Goal: Information Seeking & Learning: Find specific fact

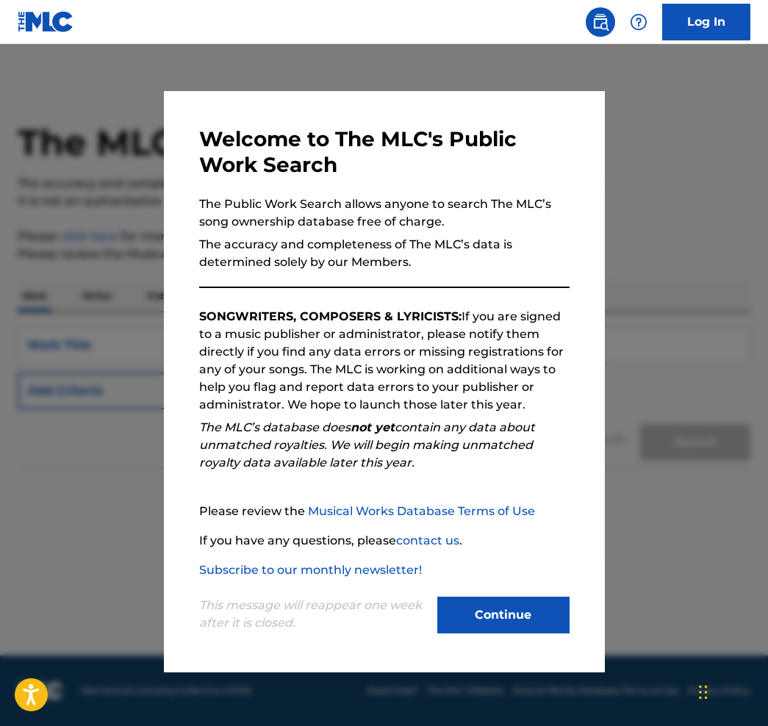
click at [496, 615] on button "Continue" at bounding box center [503, 615] width 132 height 37
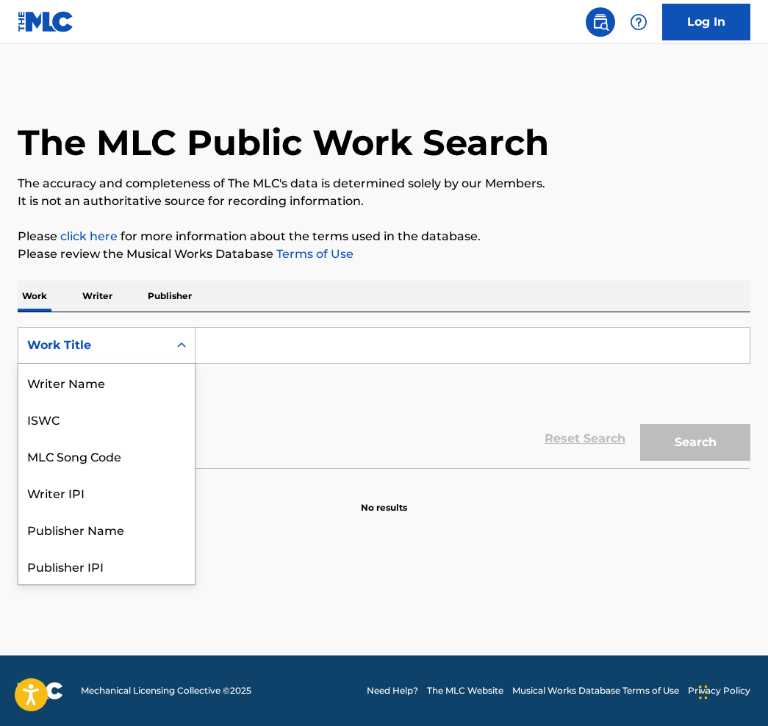
click at [118, 352] on div "Work Title" at bounding box center [93, 345] width 132 height 18
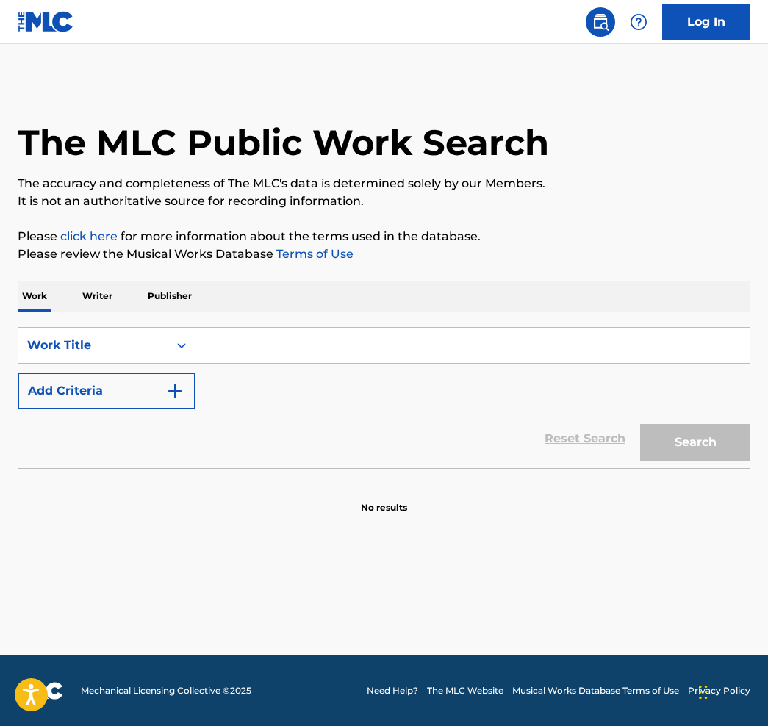
click at [103, 305] on p "Writer" at bounding box center [97, 296] width 39 height 31
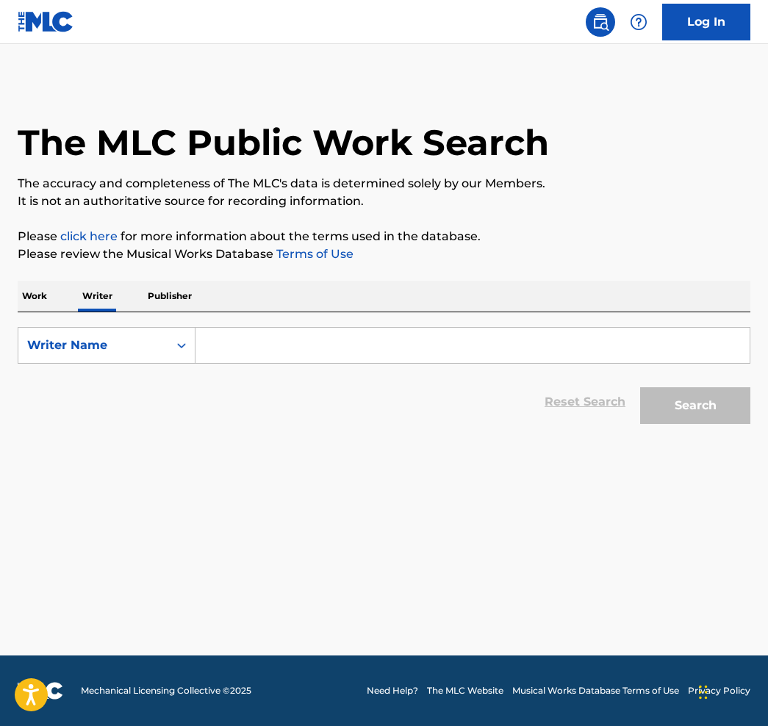
click at [47, 295] on p "Work" at bounding box center [35, 296] width 34 height 31
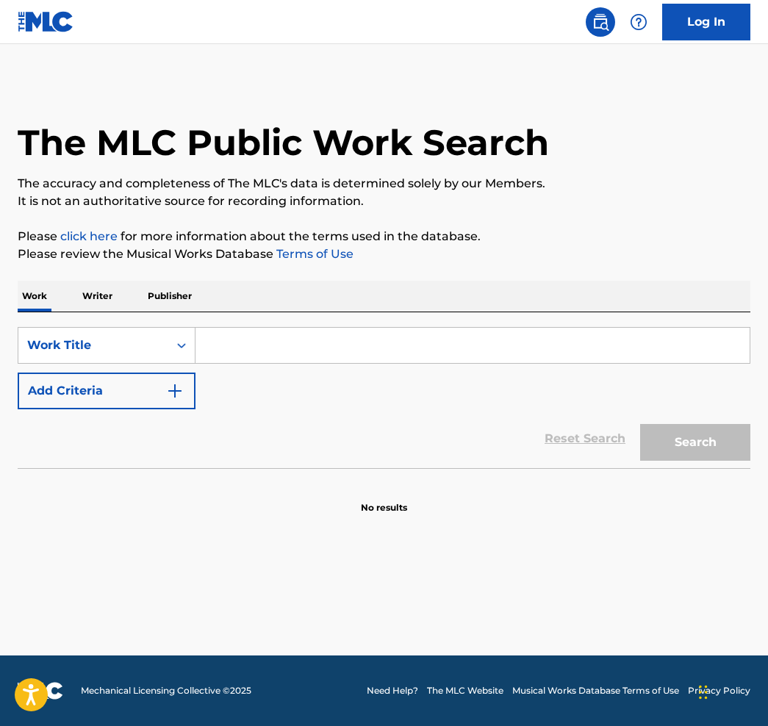
click at [90, 301] on p "Writer" at bounding box center [97, 296] width 39 height 31
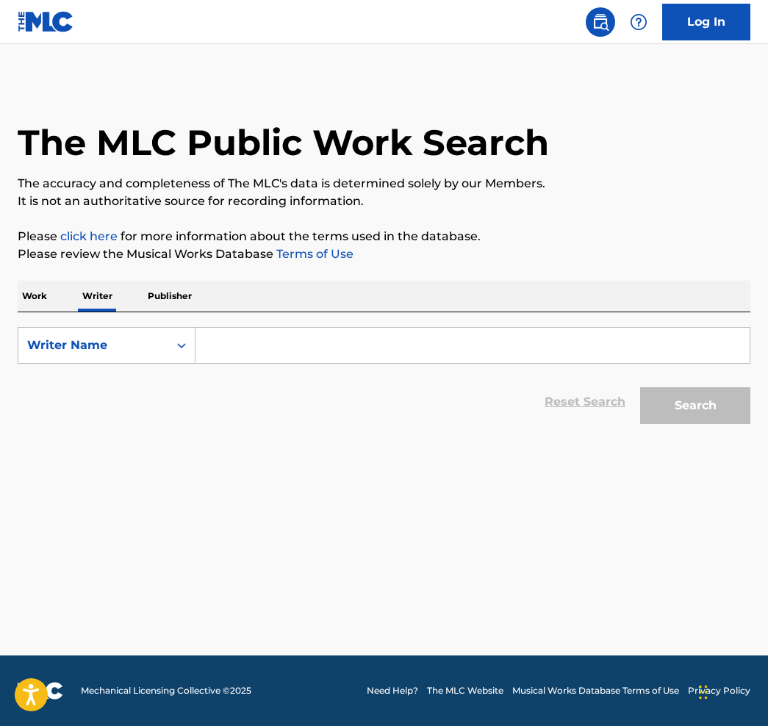
click at [90, 298] on p "Writer" at bounding box center [97, 296] width 39 height 31
click at [170, 295] on p "Publisher" at bounding box center [169, 296] width 53 height 31
click at [85, 299] on p "Writer" at bounding box center [97, 296] width 39 height 31
click at [26, 297] on p "Work" at bounding box center [35, 296] width 34 height 31
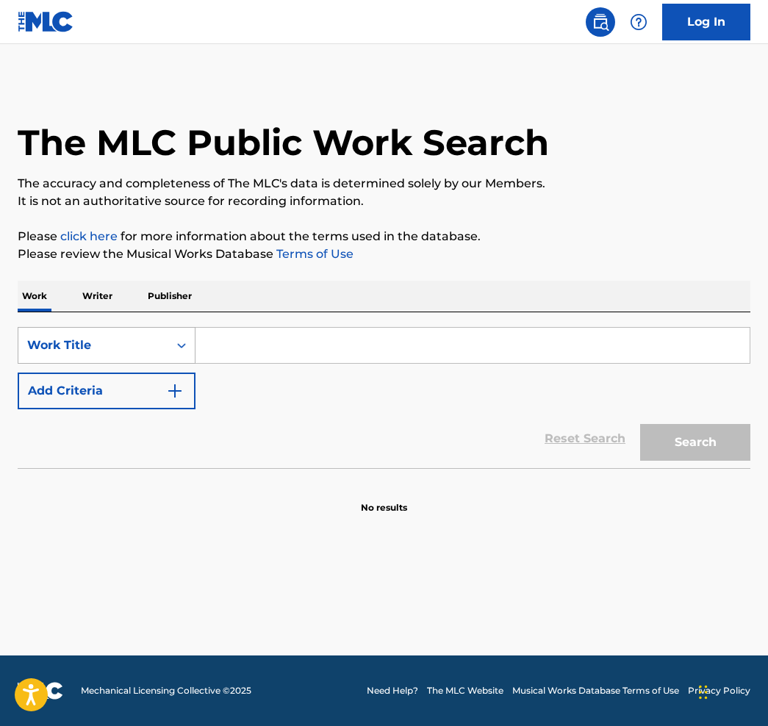
click at [182, 350] on icon "Search Form" at bounding box center [181, 345] width 15 height 15
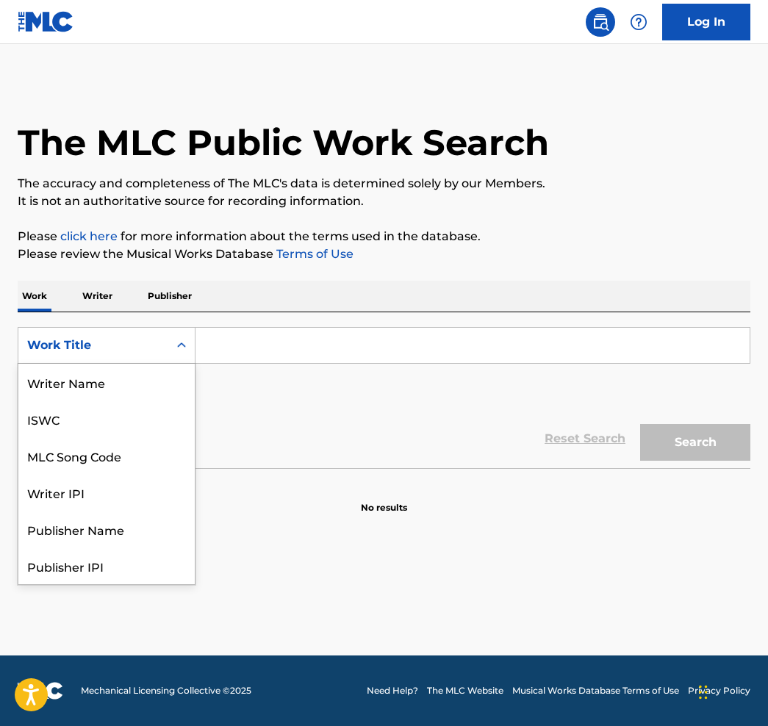
scroll to position [73, 0]
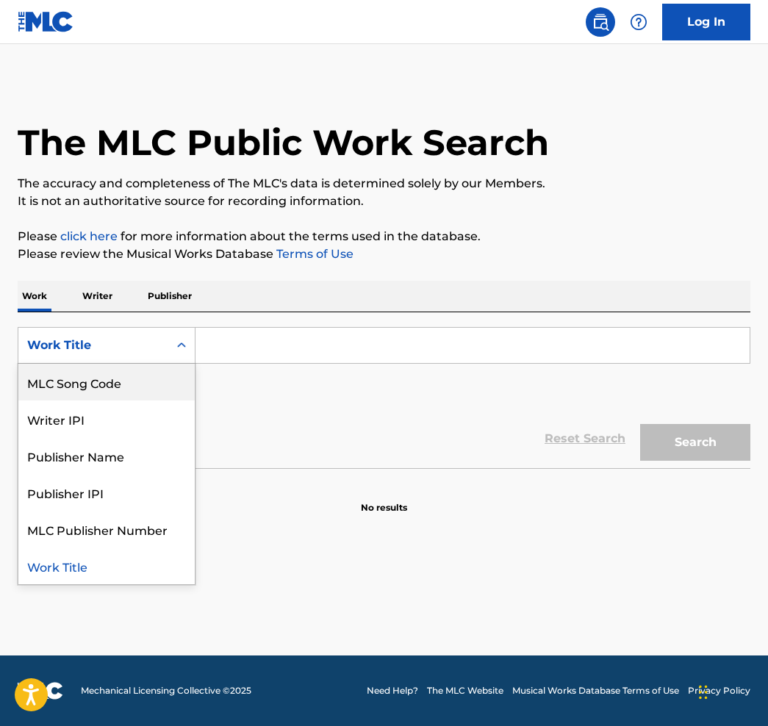
click at [242, 352] on input "Search Form" at bounding box center [472, 345] width 554 height 35
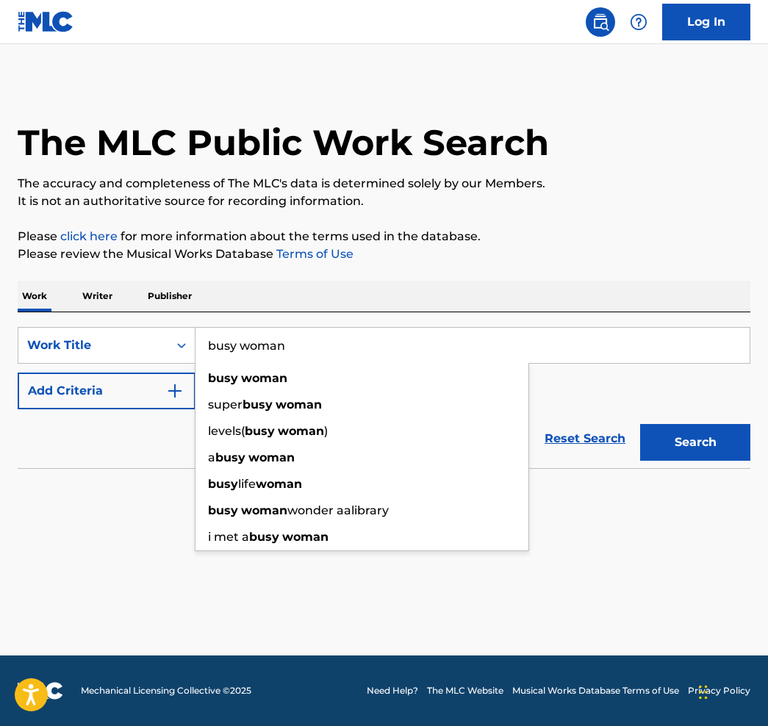
click at [240, 343] on input "busy woman" at bounding box center [472, 345] width 554 height 35
type input "busy woman"
click at [695, 442] on button "Search" at bounding box center [695, 442] width 110 height 37
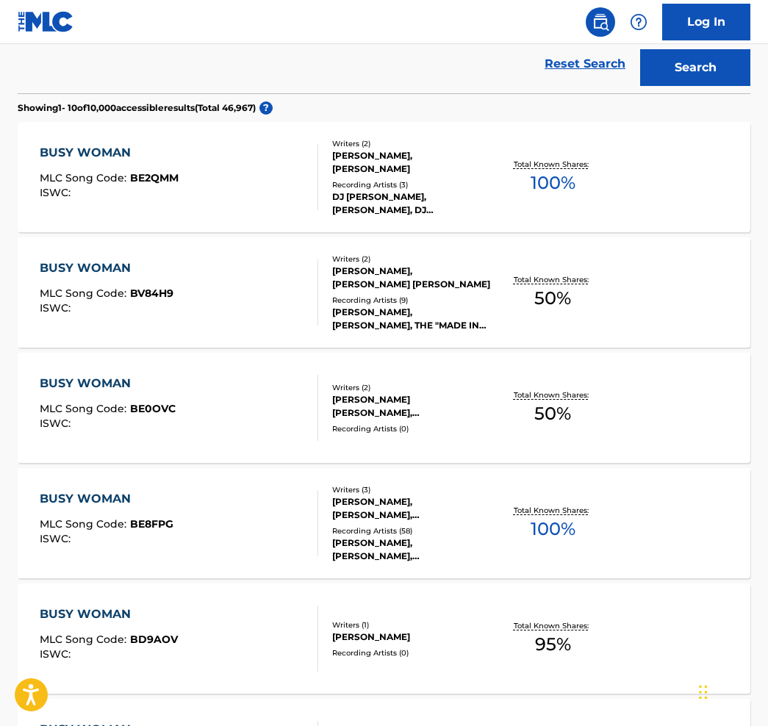
scroll to position [378, 0]
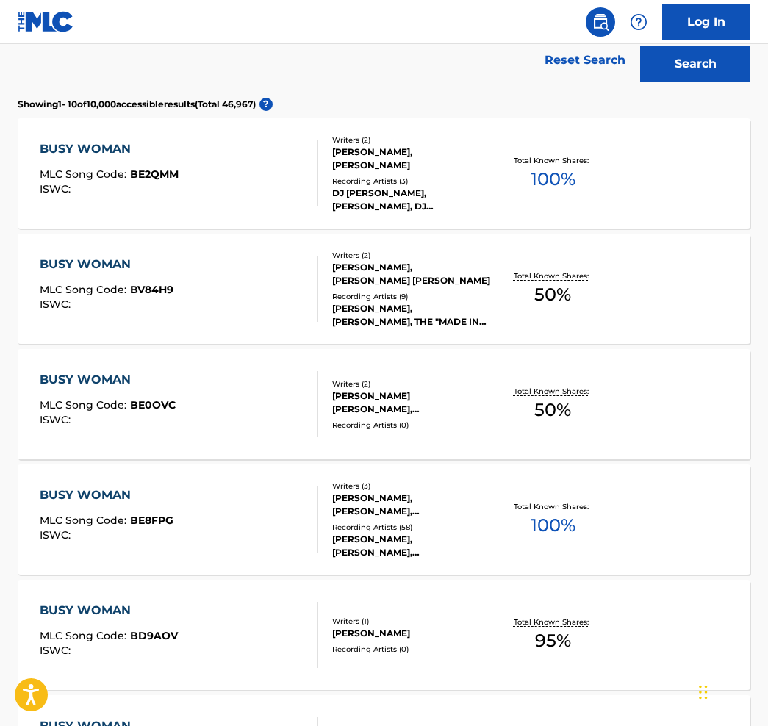
click at [639, 527] on div "BUSY WOMAN MLC Song Code : BE8FPG ISWC : Writers ( 3 ) [PERSON_NAME], [PERSON_N…" at bounding box center [384, 519] width 732 height 110
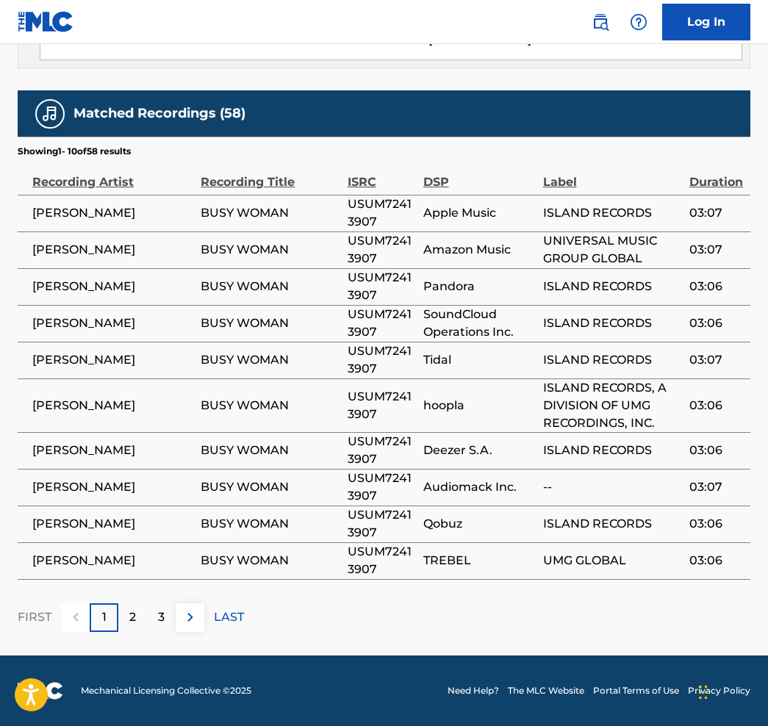
scroll to position [1918, 0]
click at [417, 171] on th "ISRC" at bounding box center [385, 176] width 76 height 37
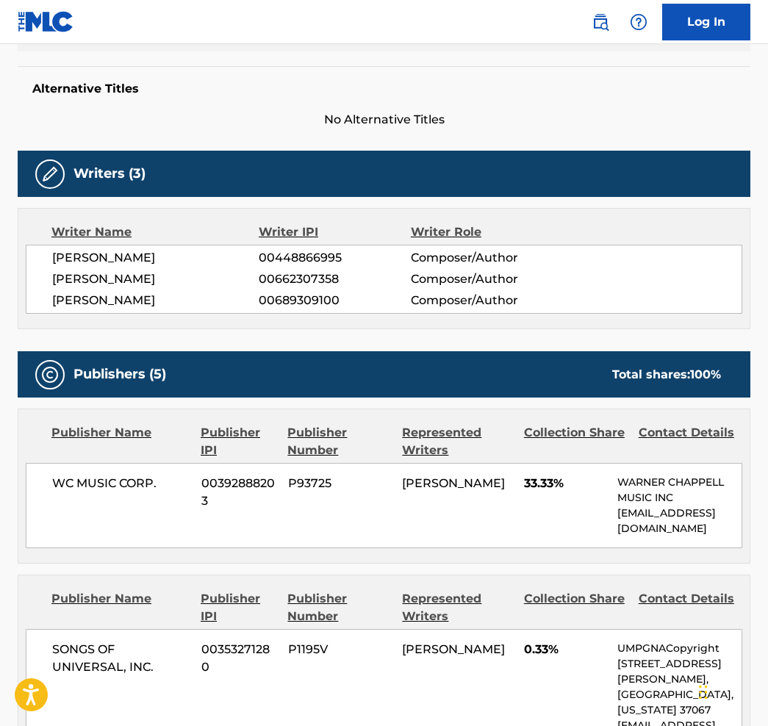
scroll to position [361, 0]
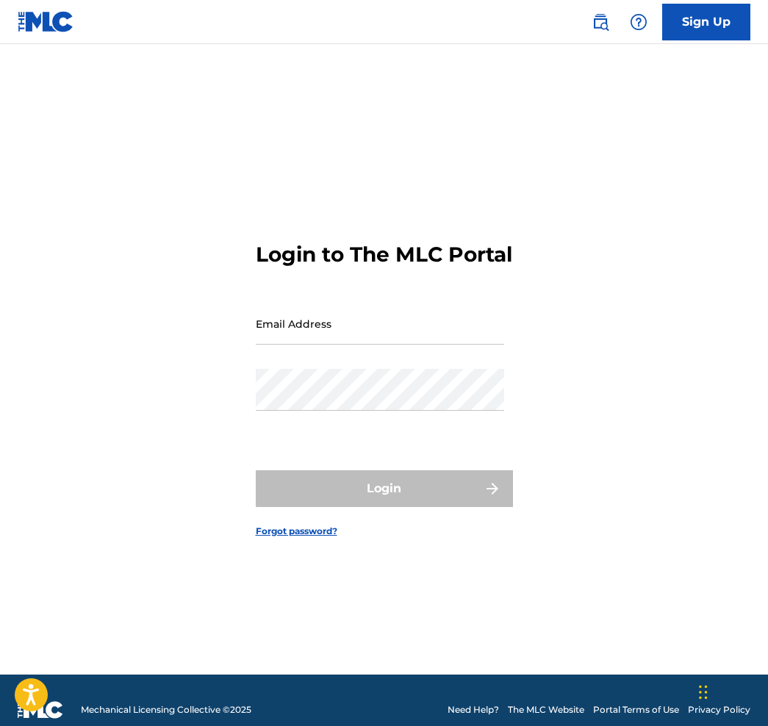
scroll to position [19, 0]
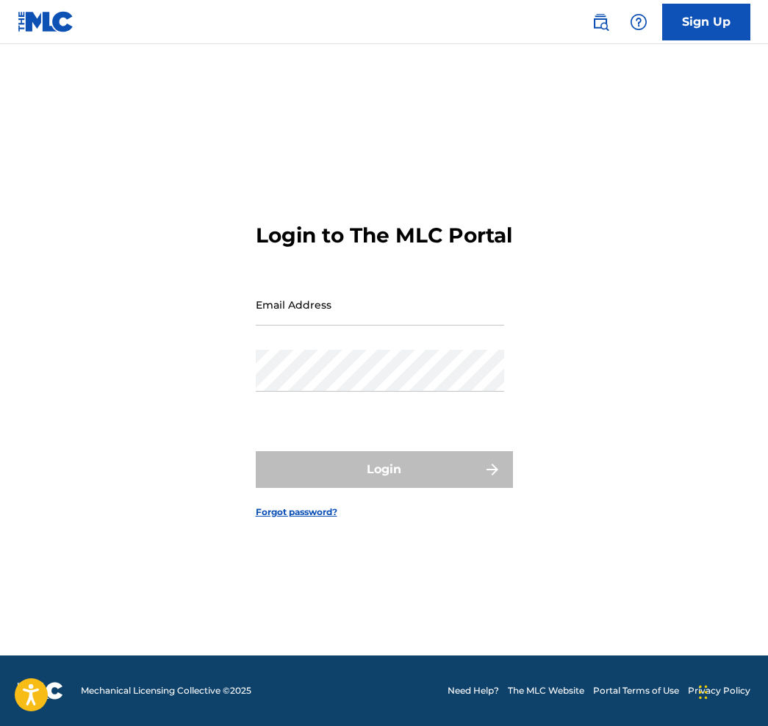
click at [41, 28] on img at bounding box center [46, 21] width 57 height 21
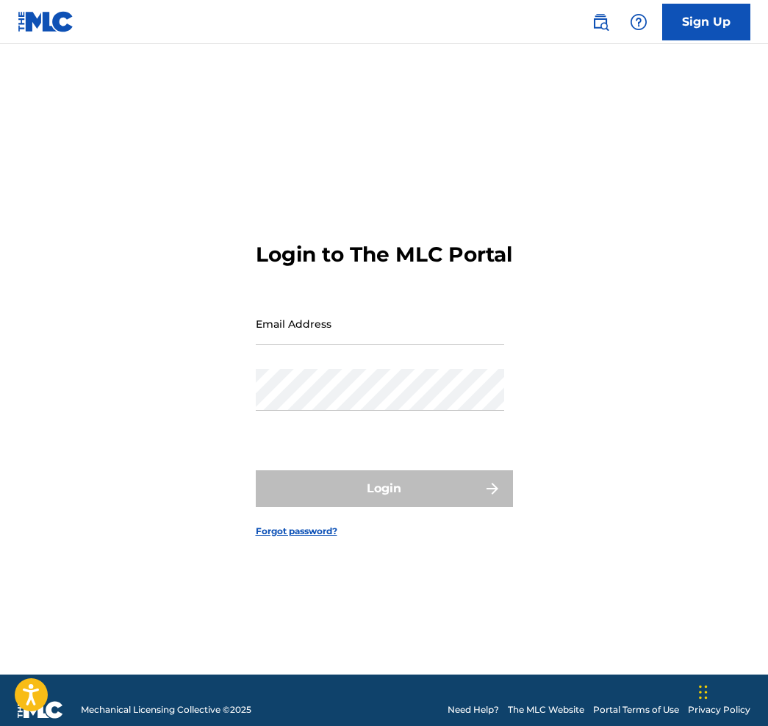
click at [602, 26] on img at bounding box center [600, 22] width 18 height 18
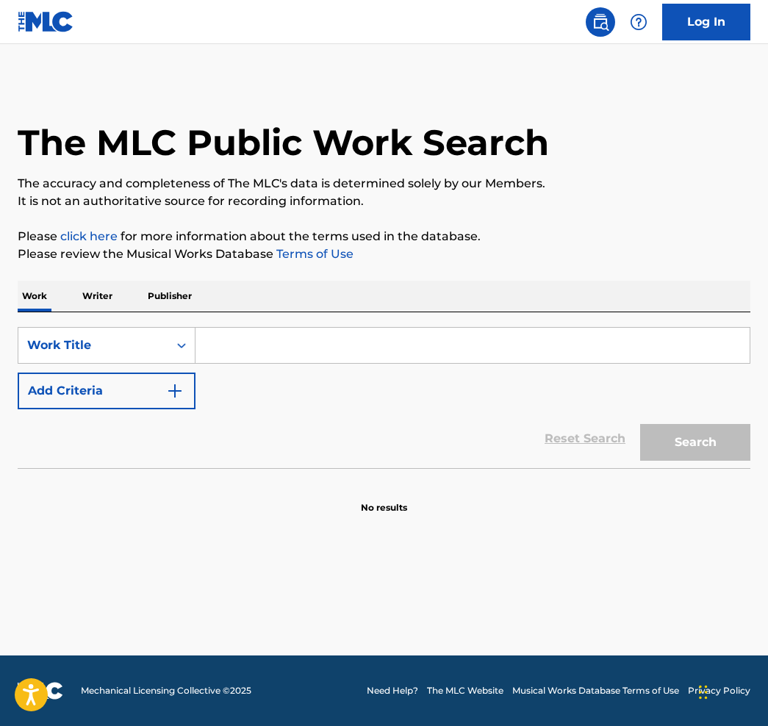
click at [240, 360] on input "Search Form" at bounding box center [472, 345] width 554 height 35
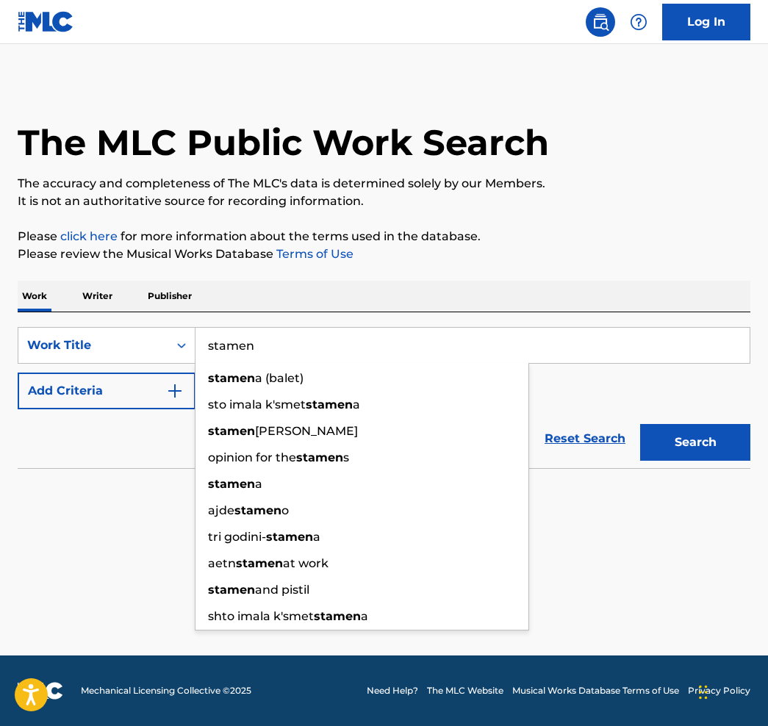
click at [695, 442] on button "Search" at bounding box center [695, 442] width 110 height 37
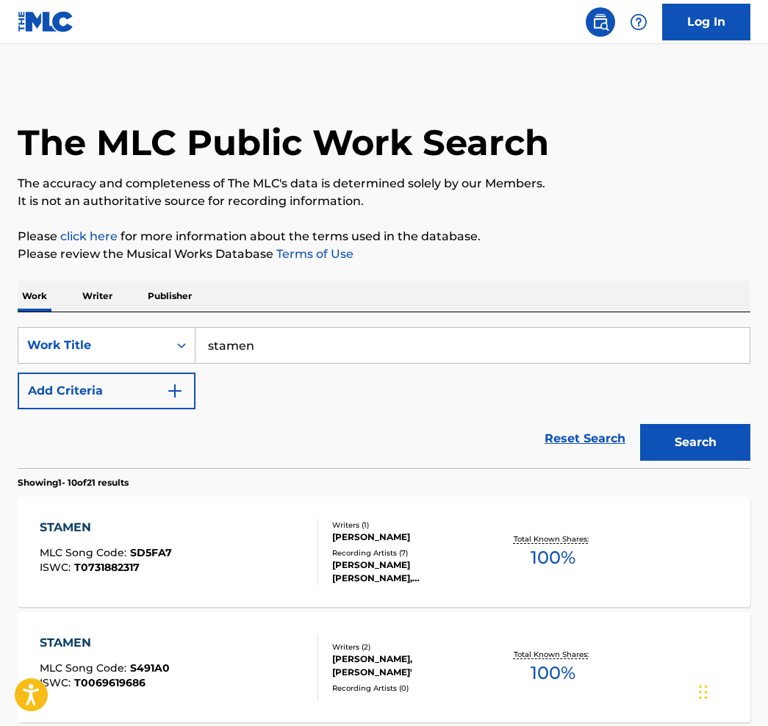
click at [243, 347] on input "stamen" at bounding box center [472, 345] width 554 height 35
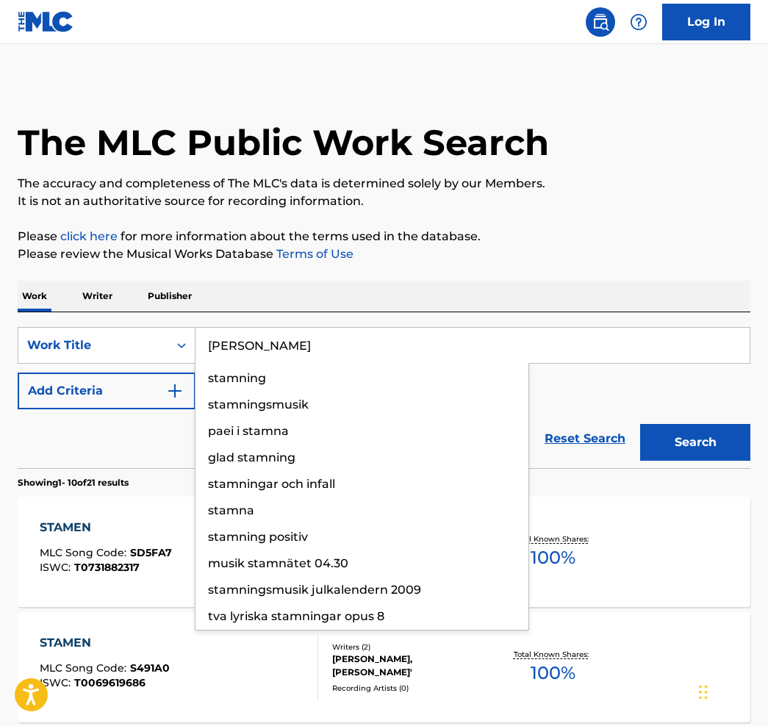
click at [695, 442] on button "Search" at bounding box center [695, 442] width 110 height 37
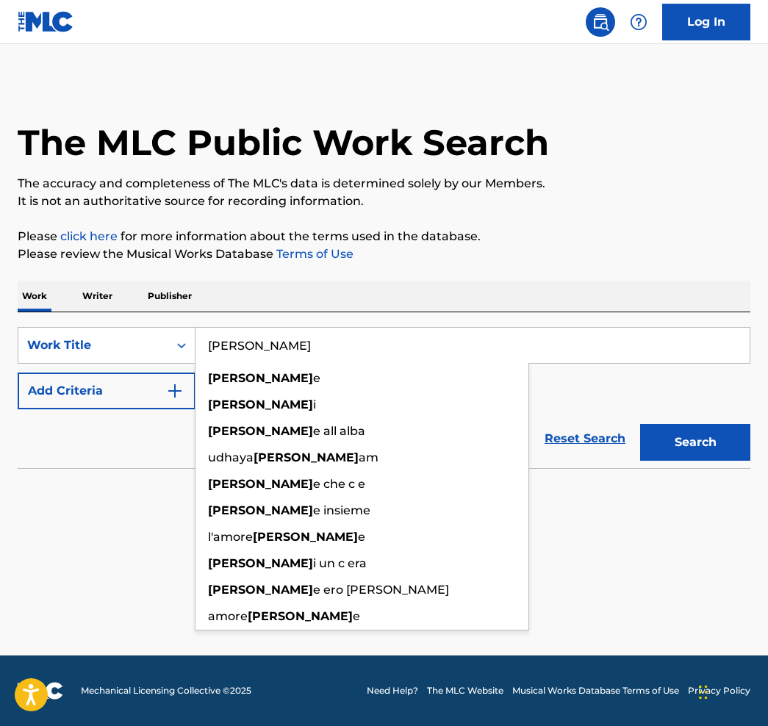
click at [709, 431] on button "Search" at bounding box center [695, 442] width 110 height 37
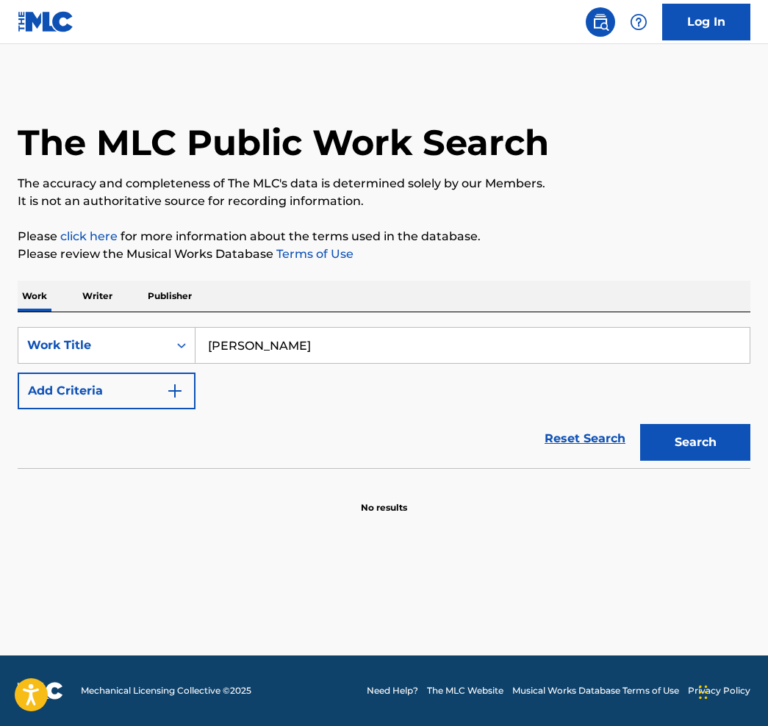
click at [220, 351] on input "staman" at bounding box center [472, 345] width 554 height 35
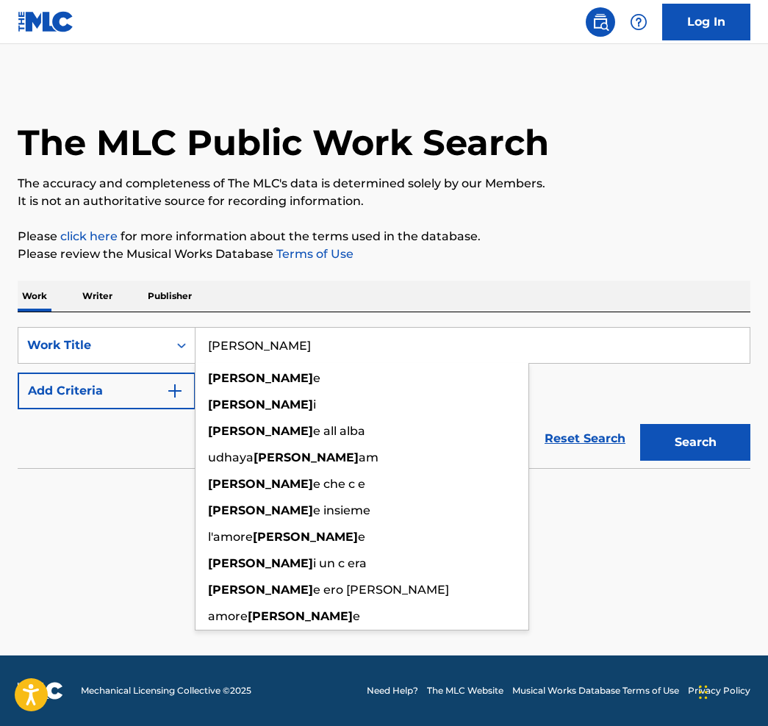
click at [229, 345] on input "staman" at bounding box center [472, 345] width 554 height 35
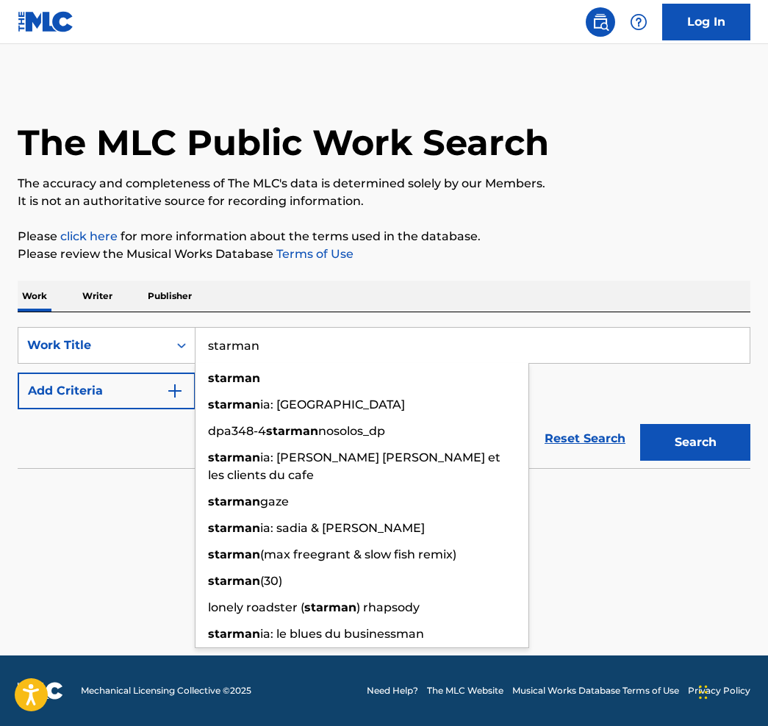
type input "starman"
click at [695, 442] on button "Search" at bounding box center [695, 442] width 110 height 37
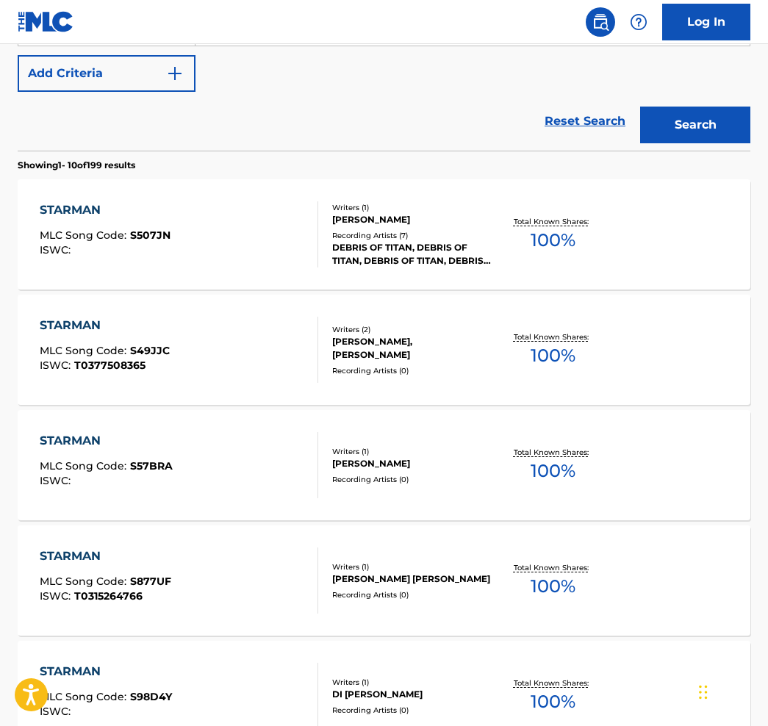
scroll to position [176, 0]
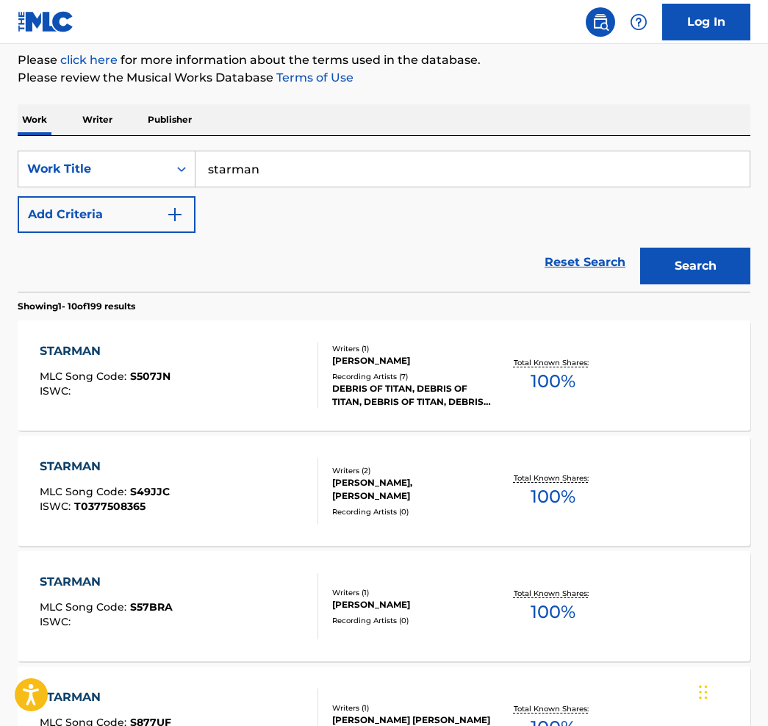
click at [541, 373] on span "100 %" at bounding box center [552, 381] width 45 height 26
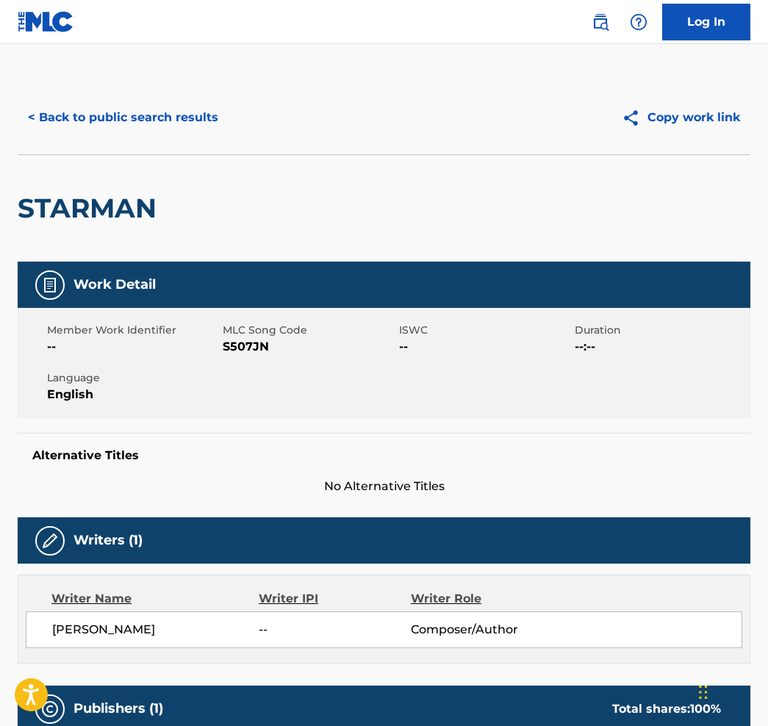
click at [126, 626] on span "WINSTON DUNLOP III" at bounding box center [155, 630] width 206 height 18
click at [234, 347] on span "S507JN" at bounding box center [309, 347] width 172 height 18
click at [171, 120] on button "< Back to public search results" at bounding box center [123, 117] width 211 height 37
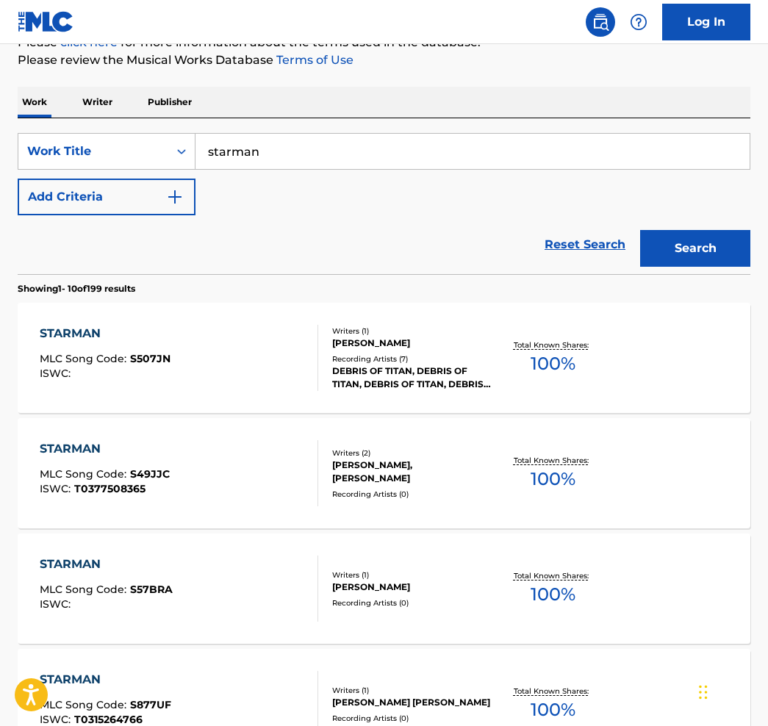
scroll to position [186, 0]
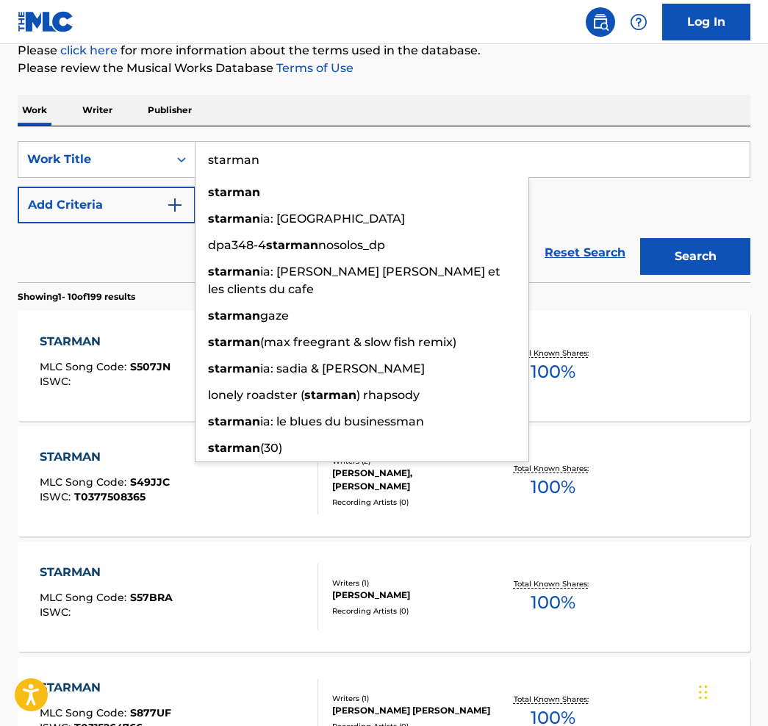
drag, startPoint x: 270, startPoint y: 165, endPoint x: 201, endPoint y: 163, distance: 69.1
click at [199, 162] on input "starman" at bounding box center [472, 159] width 554 height 35
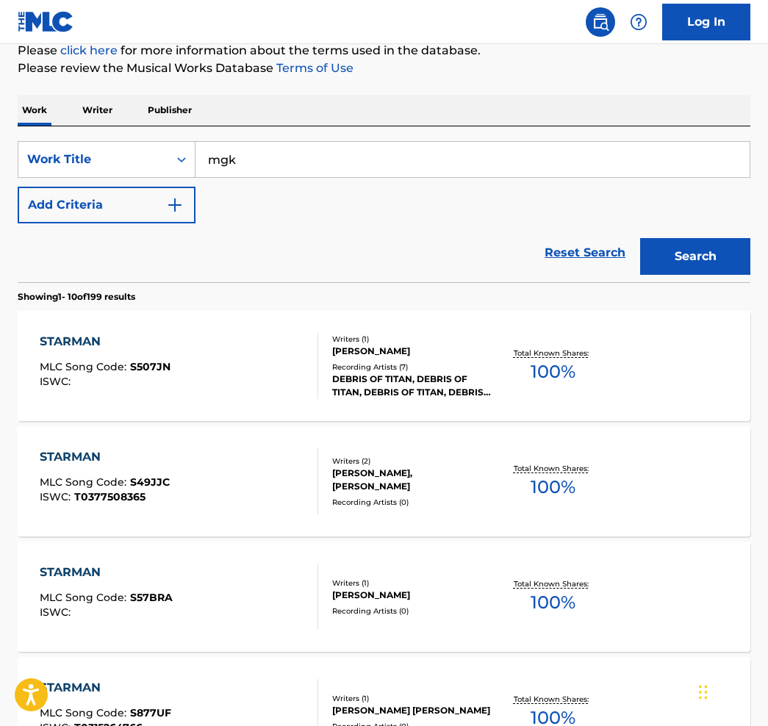
type input "mgk"
click at [695, 256] on button "Search" at bounding box center [695, 256] width 110 height 37
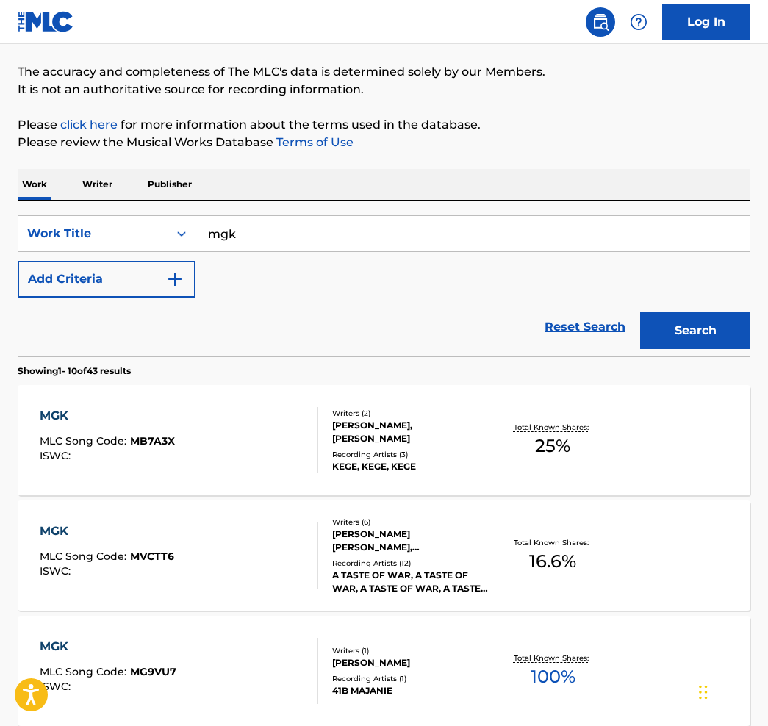
scroll to position [70, 0]
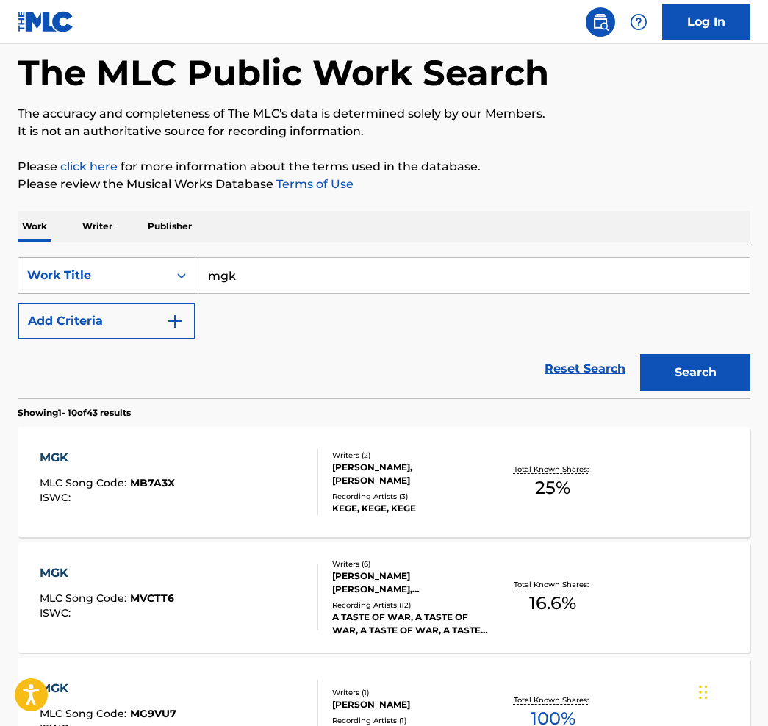
drag, startPoint x: 237, startPoint y: 287, endPoint x: 154, endPoint y: 281, distance: 84.0
click at [153, 280] on div "SearchWithCriteria2ff88e90-d701-45e0-b1f2-175119b26b1d Work Title mgk" at bounding box center [384, 275] width 732 height 37
click at [95, 230] on p "Writer" at bounding box center [97, 226] width 39 height 31
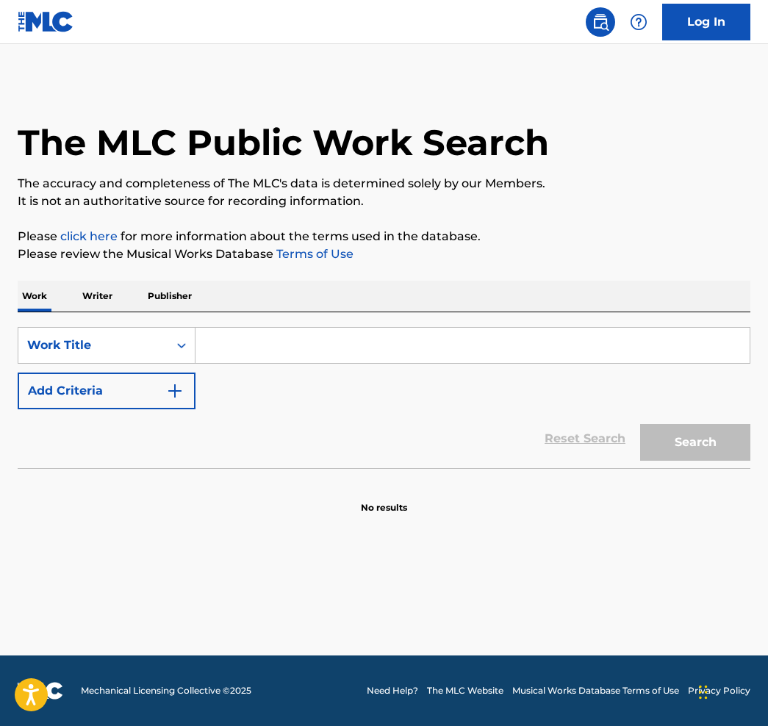
click at [225, 355] on input "Search Form" at bounding box center [472, 345] width 554 height 35
paste input "https://portal.themlc.com/catalog/work/1004988662"
type input "h"
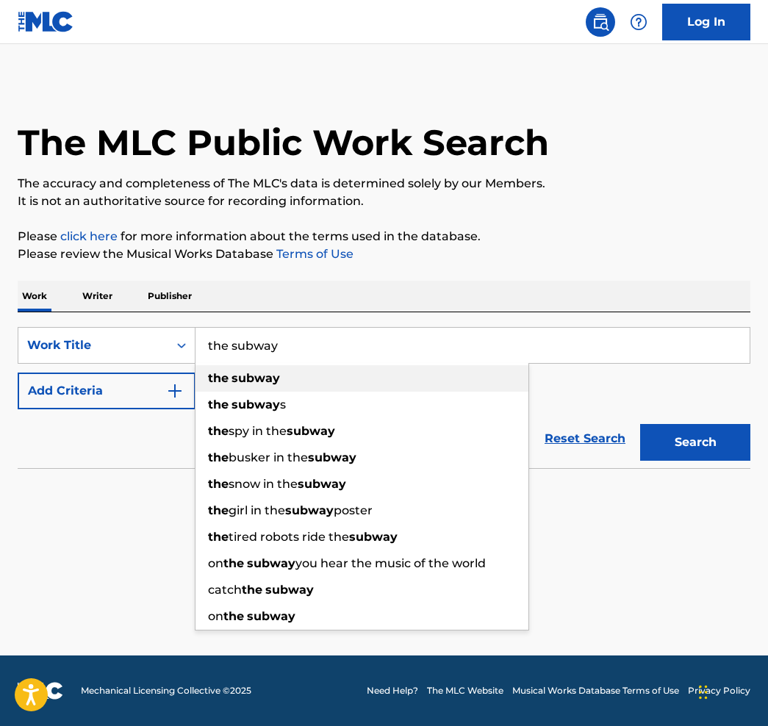
click at [261, 383] on strong "subway" at bounding box center [255, 378] width 48 height 14
type input "the subway"
click at [261, 383] on div "SearchWithCriteria3a5bb38d-9e43-4197-9816-db3e45a84517 Work Title the subway th…" at bounding box center [384, 368] width 732 height 82
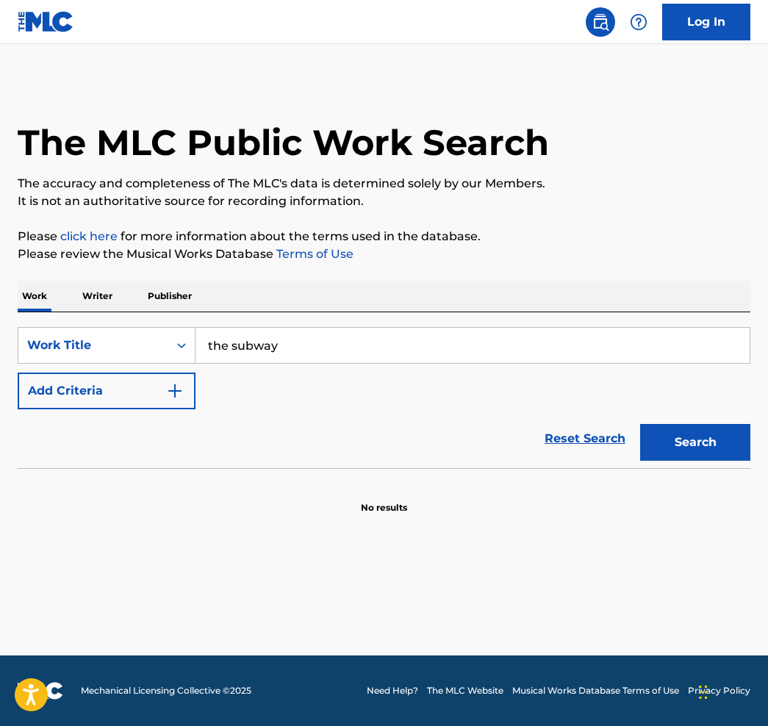
click at [669, 447] on button "Search" at bounding box center [695, 442] width 110 height 37
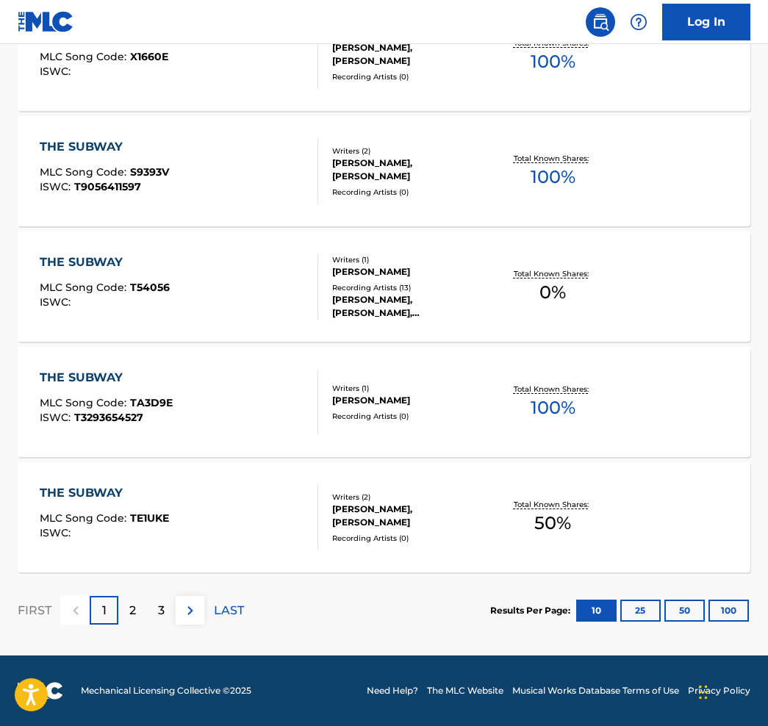
scroll to position [1073, 0]
click at [127, 613] on div "2" at bounding box center [132, 610] width 29 height 29
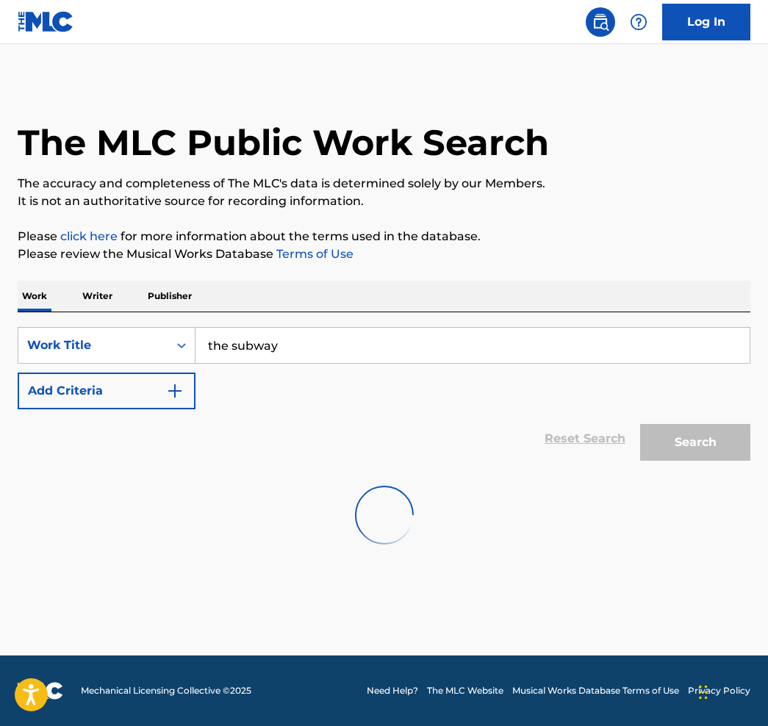
scroll to position [0, 0]
click at [127, 613] on main "The MLC Public Work Search The accuracy and completeness of The MLC's data is d…" at bounding box center [384, 349] width 768 height 611
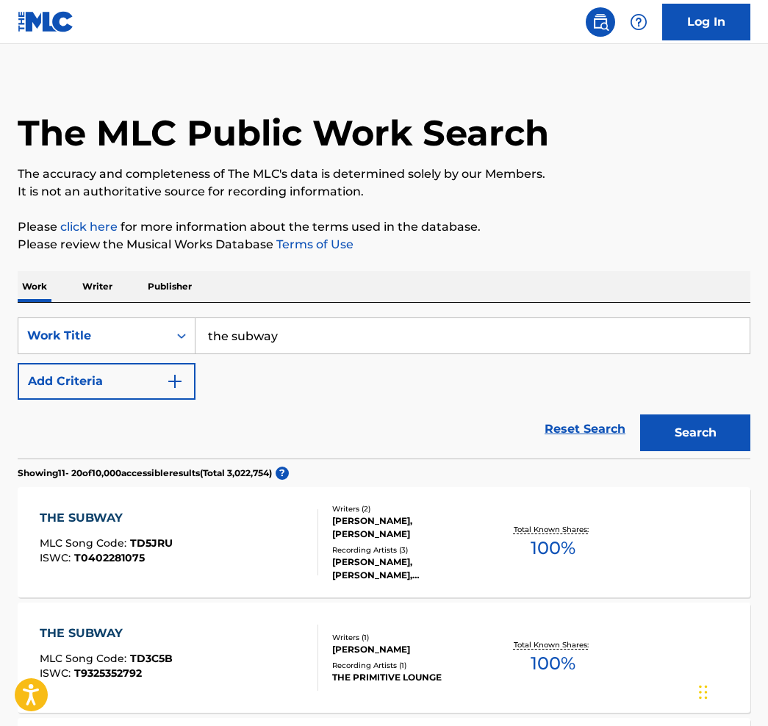
scroll to position [11, 0]
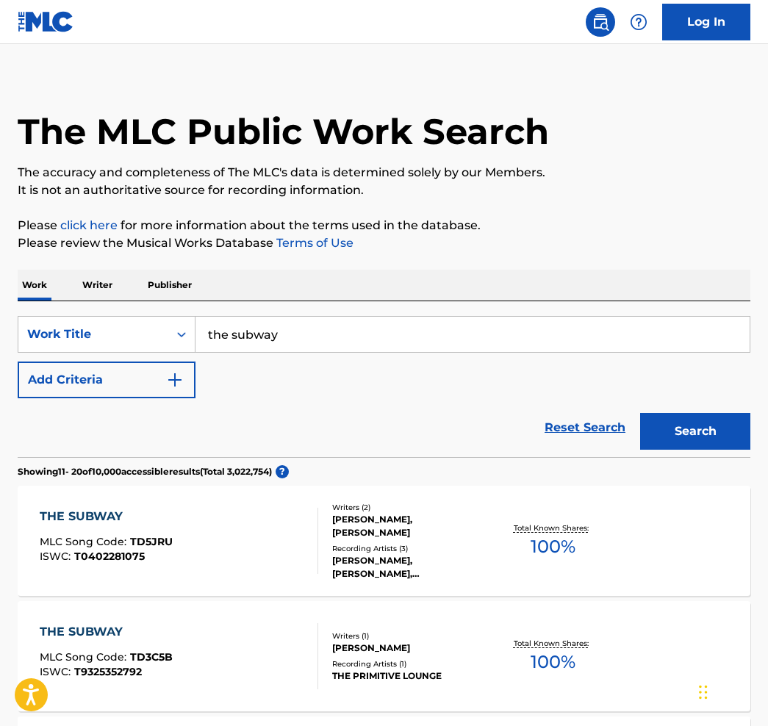
click at [184, 375] on button "Add Criteria" at bounding box center [107, 379] width 178 height 37
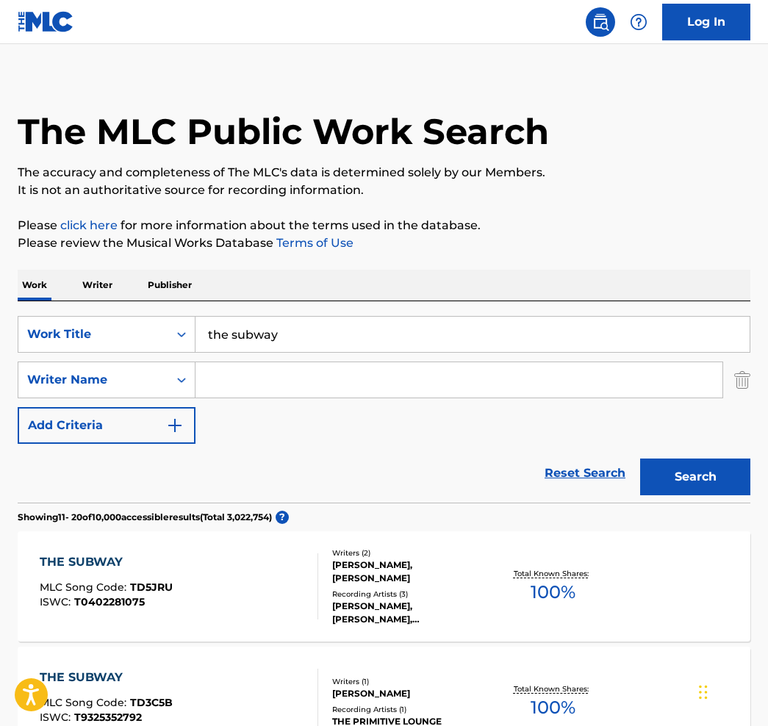
click at [248, 379] on input "Search Form" at bounding box center [458, 379] width 527 height 35
paste input "https://portal.themlc.com/catalog/work/1004988662"
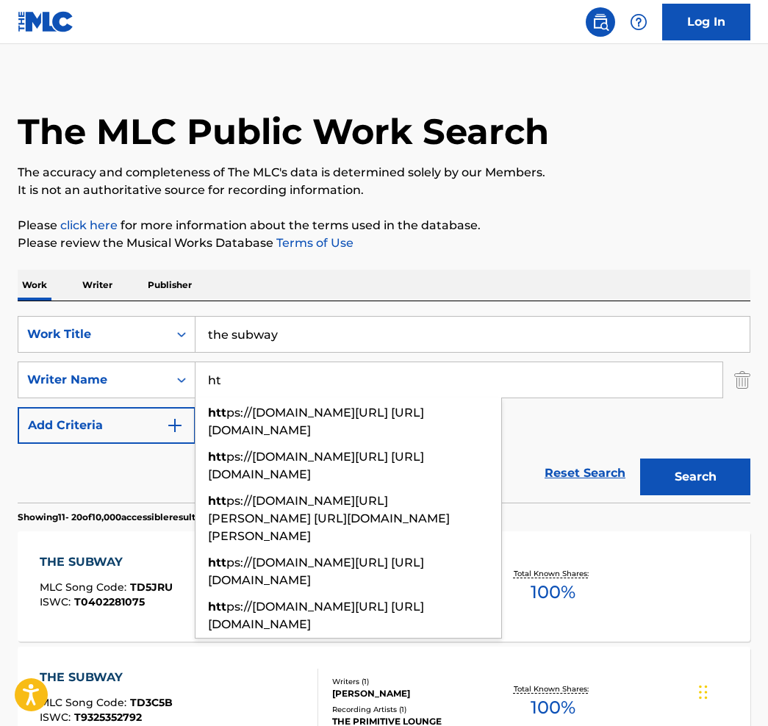
type input "h"
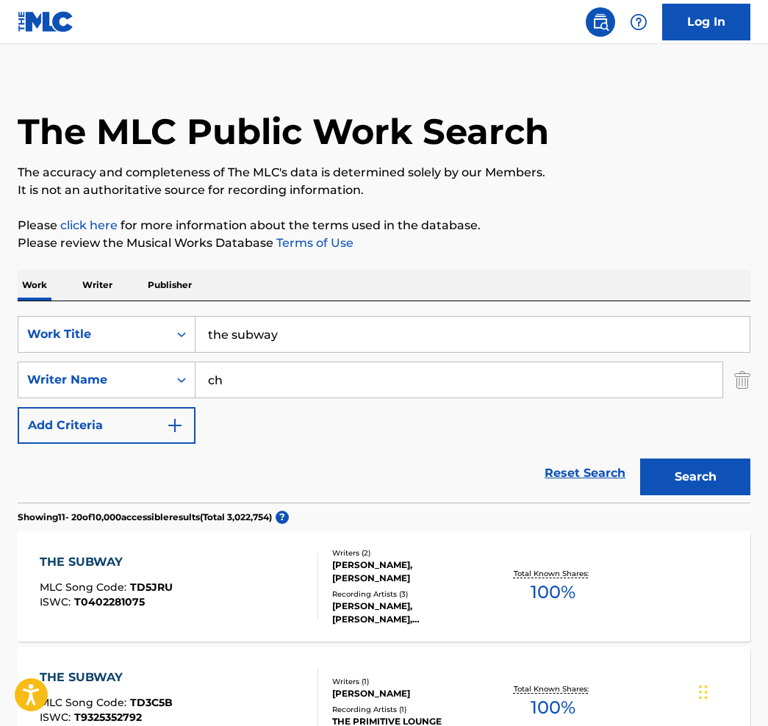
type input "c"
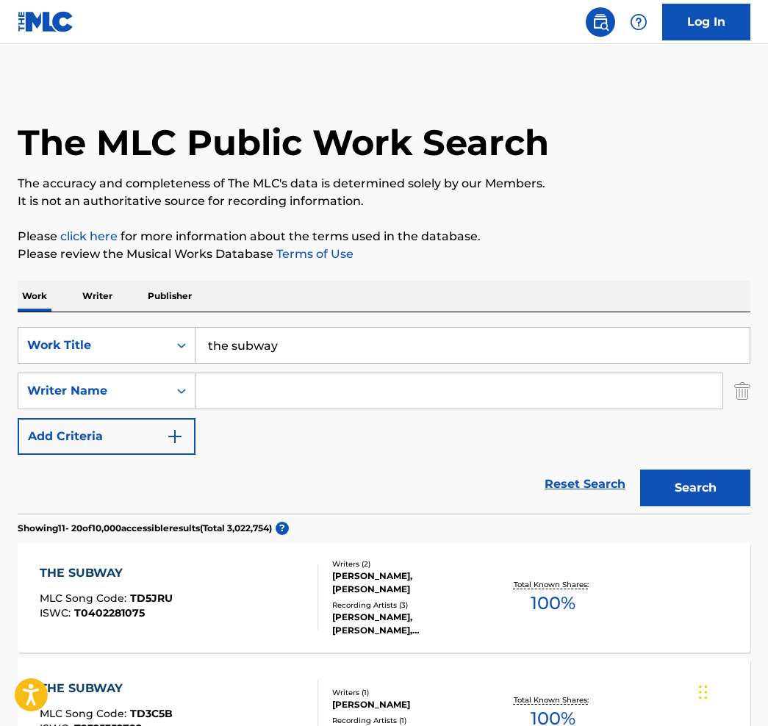
scroll to position [0, 0]
click at [667, 486] on button "Search" at bounding box center [695, 487] width 110 height 37
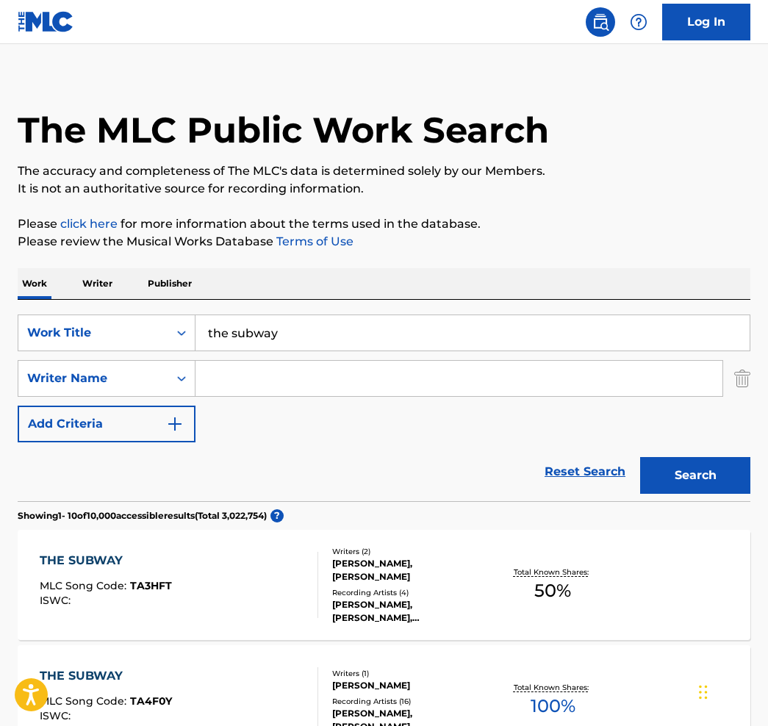
scroll to position [9, 0]
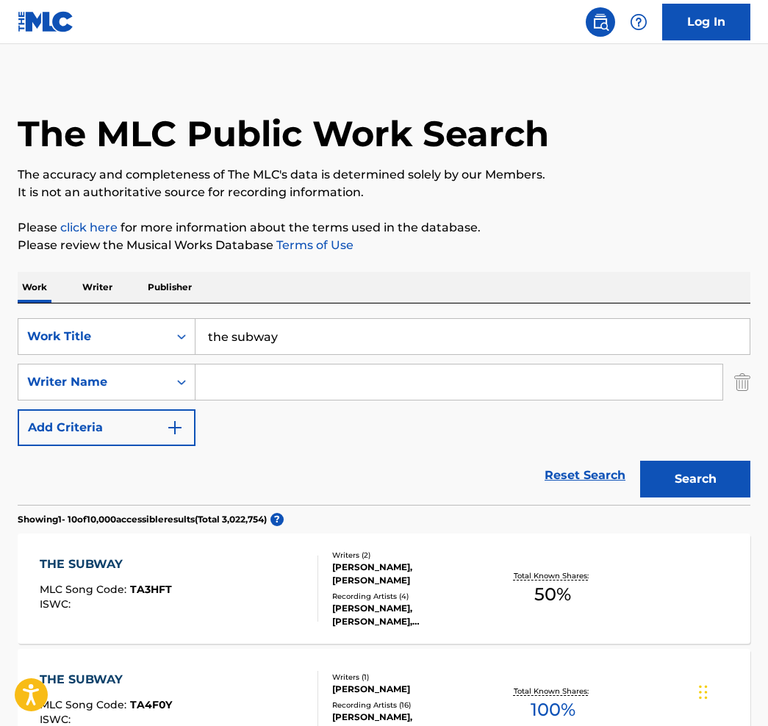
click at [412, 414] on div "SearchWithCriteria3a5bb38d-9e43-4197-9816-db3e45a84517 Work Title the subway Se…" at bounding box center [384, 382] width 732 height 128
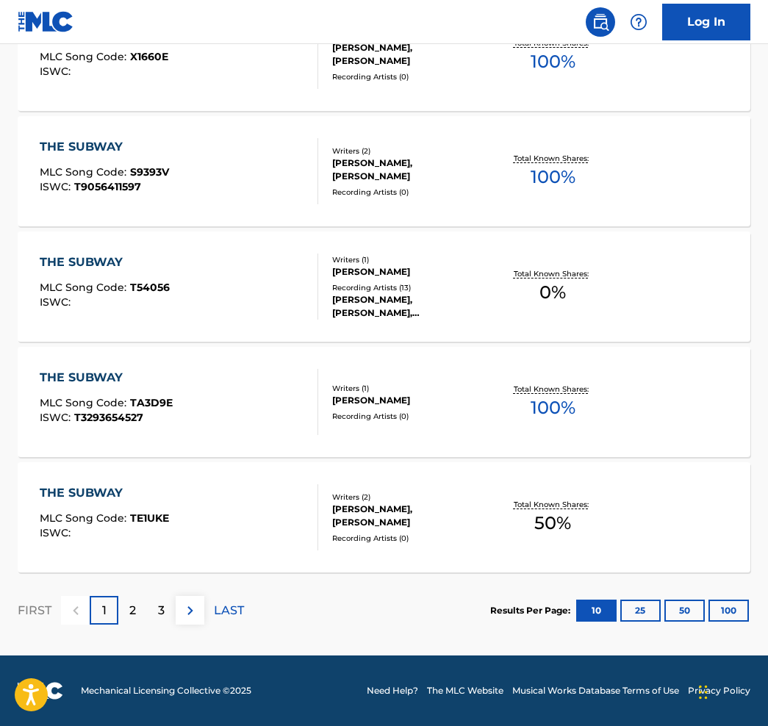
scroll to position [1118, 0]
click at [646, 611] on button "25" at bounding box center [640, 610] width 40 height 22
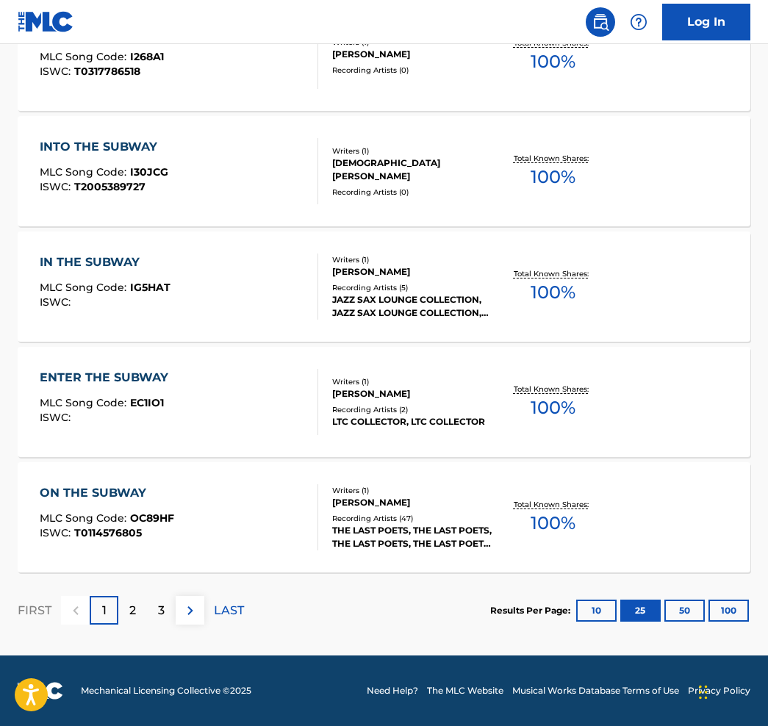
scroll to position [2848, 0]
click at [672, 615] on button "50" at bounding box center [684, 610] width 40 height 22
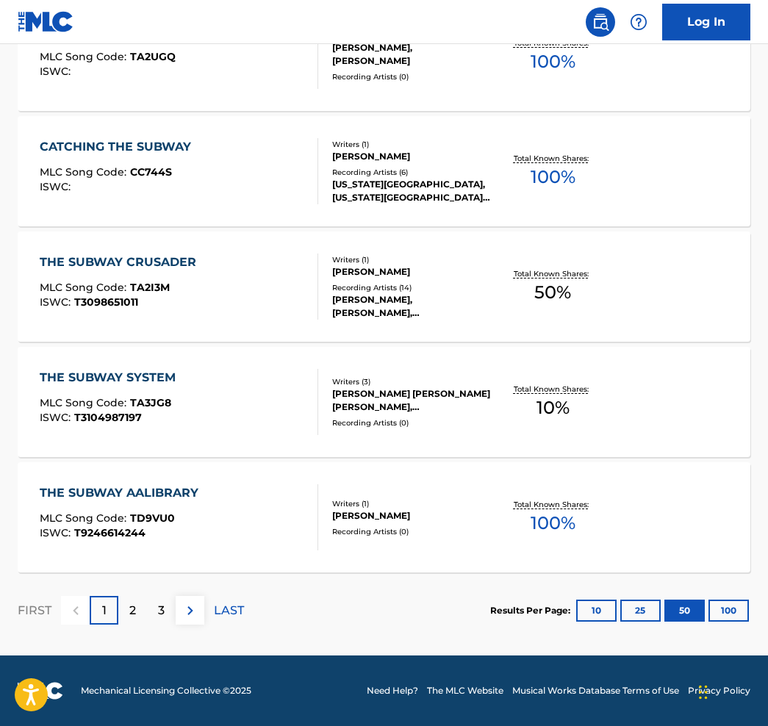
scroll to position [5732, 0]
click at [132, 616] on p "2" at bounding box center [132, 611] width 7 height 18
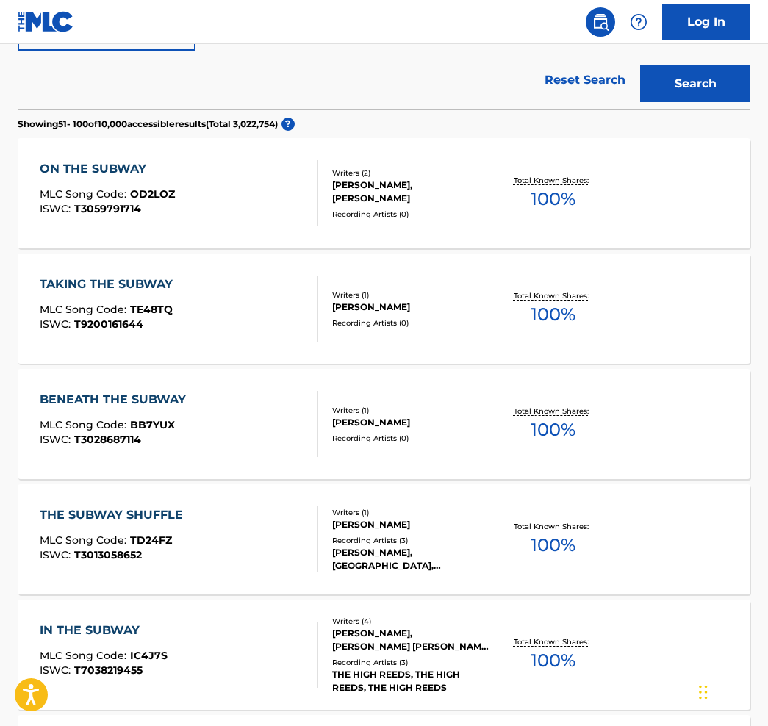
scroll to position [0, 0]
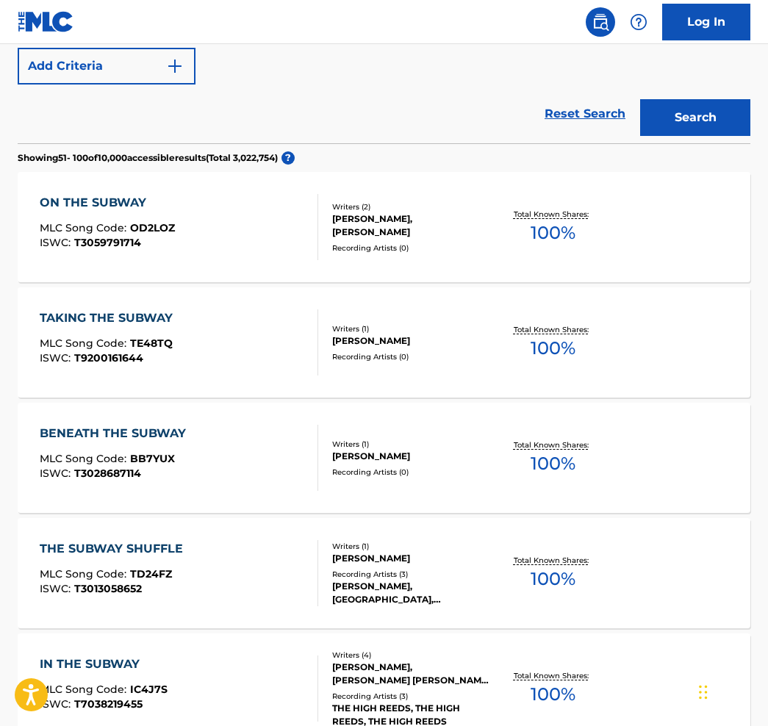
click at [593, 118] on link "Reset Search" at bounding box center [585, 114] width 96 height 32
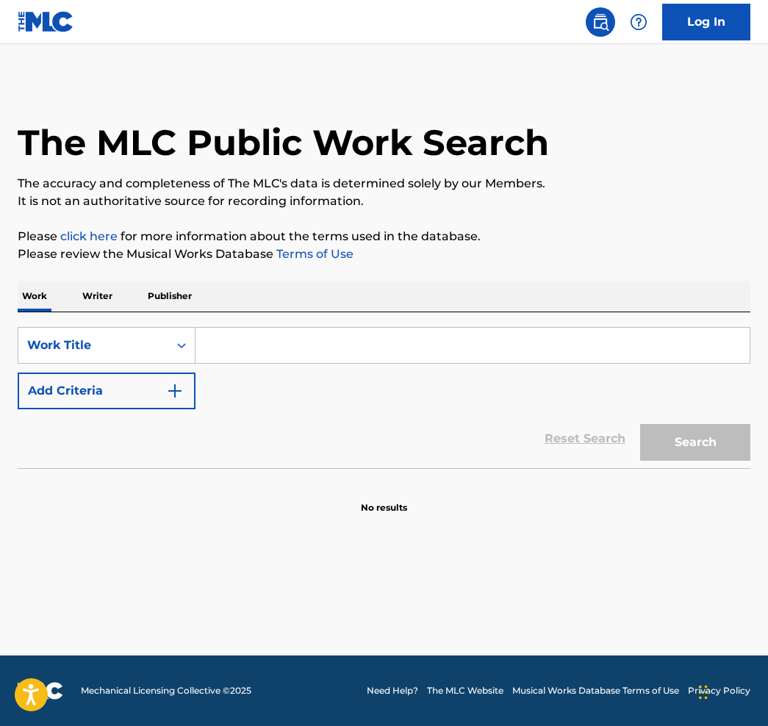
click at [250, 347] on input "Search Form" at bounding box center [472, 345] width 554 height 35
click at [695, 442] on button "Search" at bounding box center [695, 442] width 110 height 37
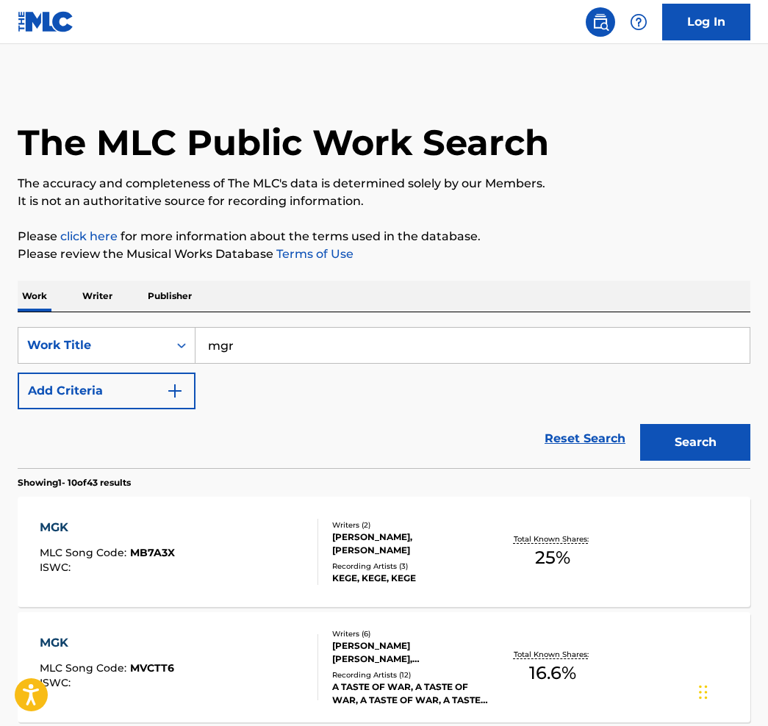
click at [125, 388] on button "Add Criteria" at bounding box center [107, 390] width 178 height 37
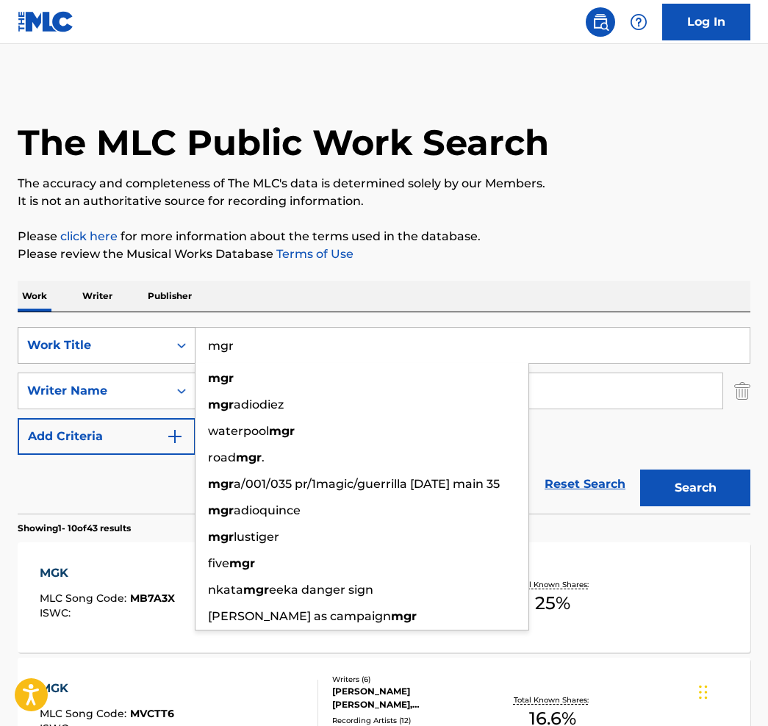
drag, startPoint x: 240, startPoint y: 353, endPoint x: 176, endPoint y: 357, distance: 64.0
click at [176, 357] on div "SearchWithCriteria3a5bb38d-9e43-4197-9816-db3e45a84517 Work Title mgr mgr mgr a…" at bounding box center [384, 345] width 732 height 37
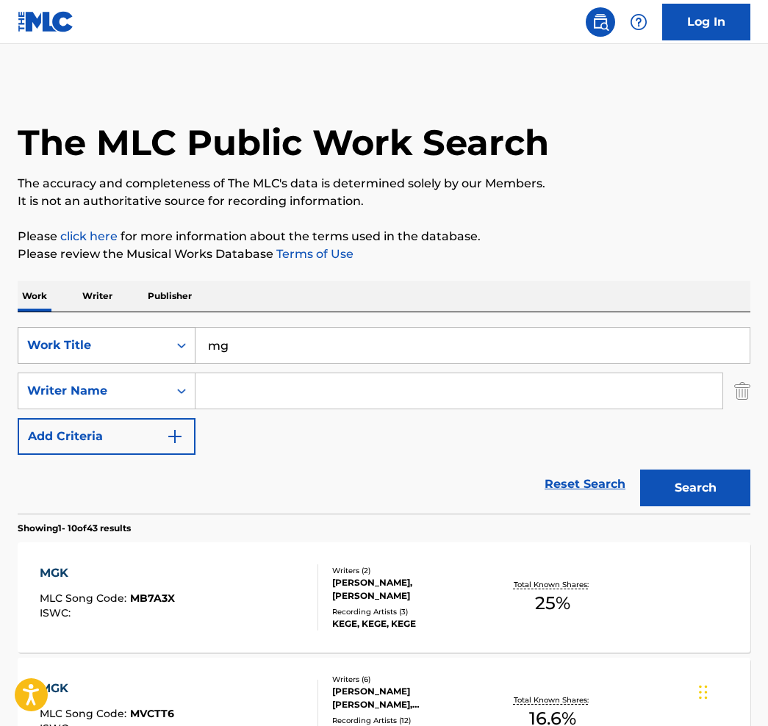
type input "m"
click at [226, 389] on input "Search Form" at bounding box center [458, 390] width 527 height 35
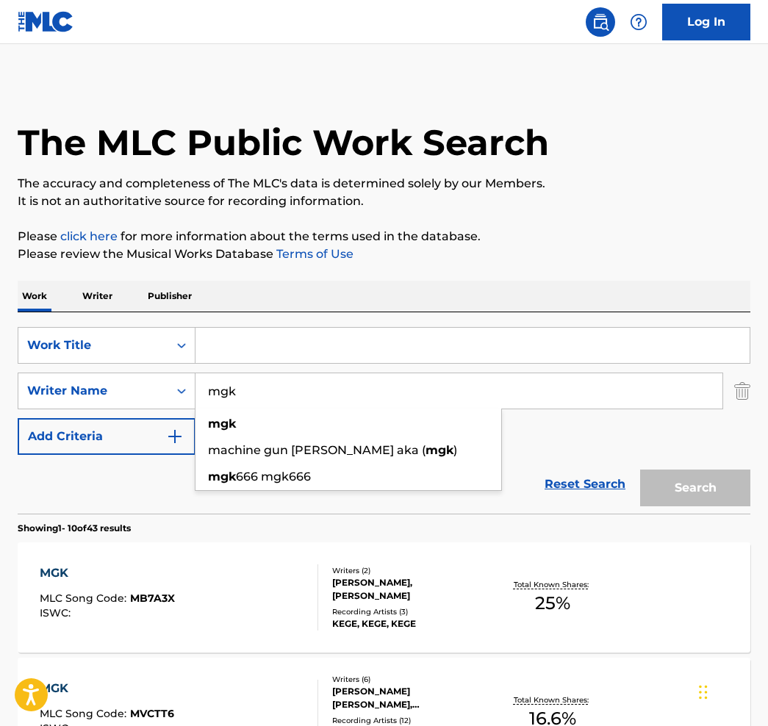
type input "mgk"
click at [239, 342] on input "Search Form" at bounding box center [472, 345] width 554 height 35
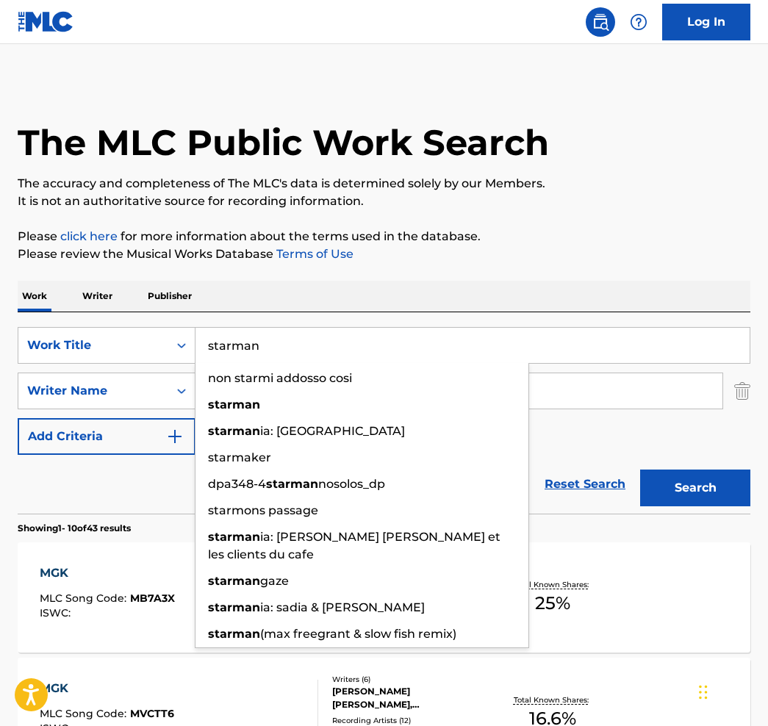
click at [695, 488] on button "Search" at bounding box center [695, 487] width 110 height 37
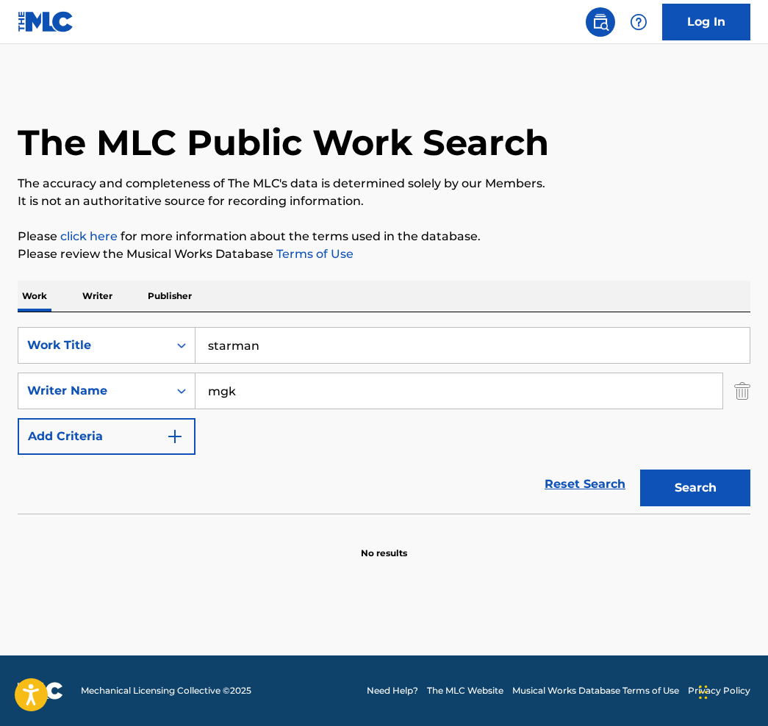
click at [686, 494] on button "Search" at bounding box center [695, 487] width 110 height 37
click at [228, 346] on input "starman" at bounding box center [472, 345] width 554 height 35
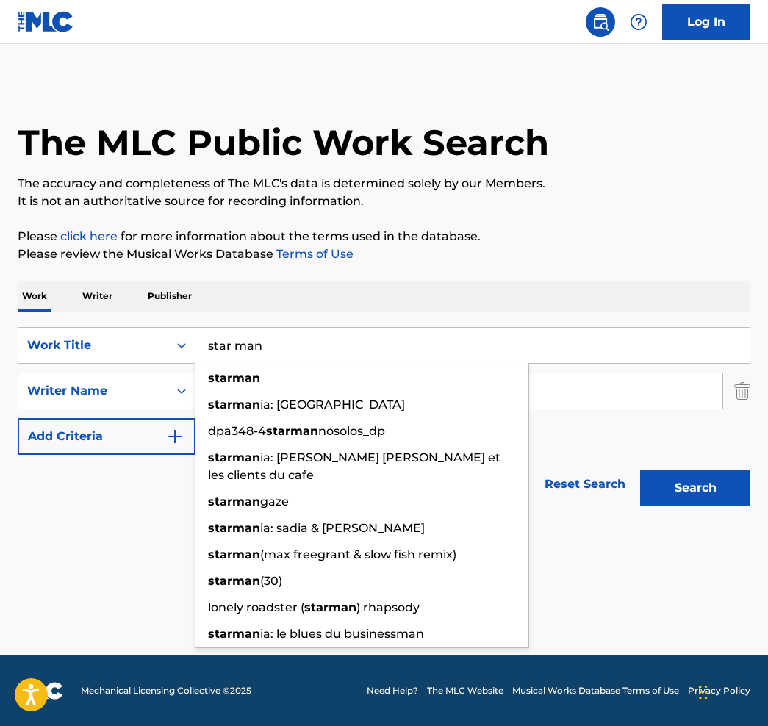
click at [695, 488] on button "Search" at bounding box center [695, 487] width 110 height 37
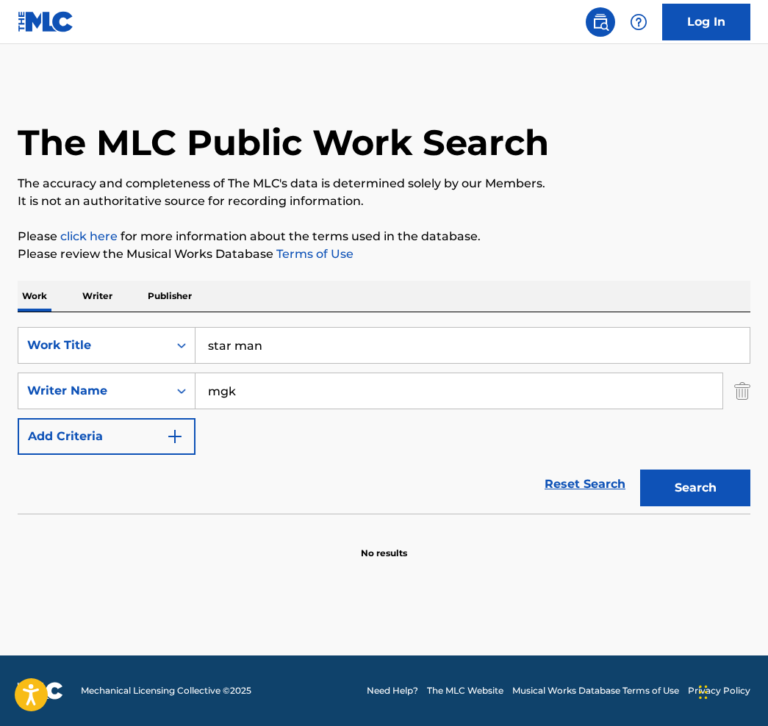
click at [697, 491] on button "Search" at bounding box center [695, 487] width 110 height 37
click at [684, 488] on button "Search" at bounding box center [695, 487] width 110 height 37
drag, startPoint x: 252, startPoint y: 383, endPoint x: 79, endPoint y: 361, distance: 174.1
click at [79, 361] on div "SearchWithCriteria3a5bb38d-9e43-4197-9816-db3e45a84517 Work Title star man Sear…" at bounding box center [384, 391] width 732 height 128
drag, startPoint x: 264, startPoint y: 348, endPoint x: 100, endPoint y: 355, distance: 164.7
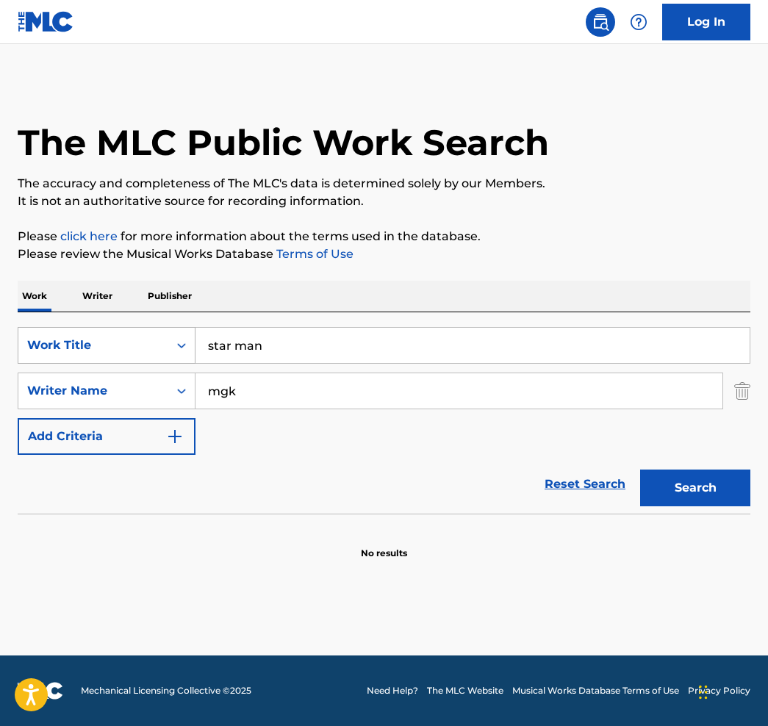
click at [100, 355] on div "SearchWithCriteria3a5bb38d-9e43-4197-9816-db3e45a84517 Work Title star man" at bounding box center [384, 345] width 732 height 37
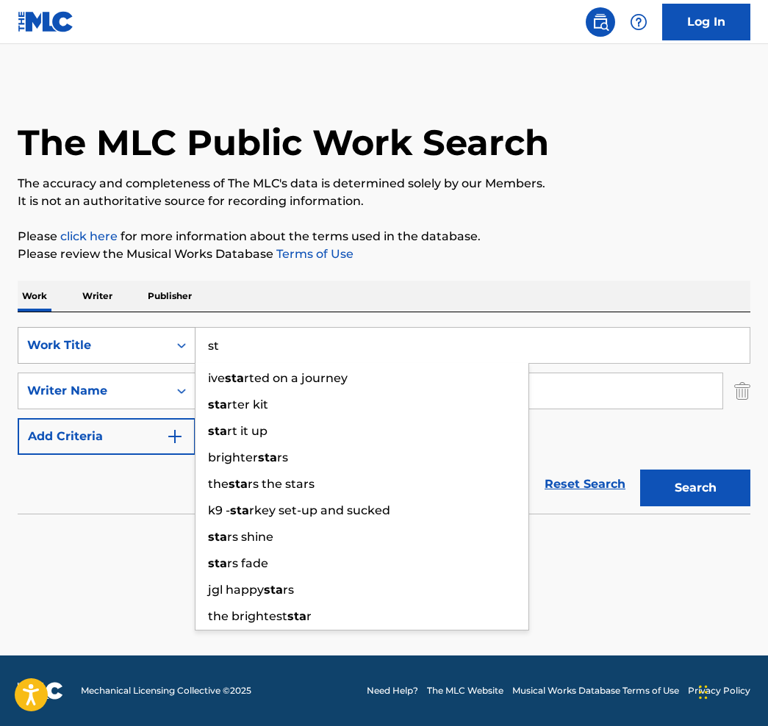
type input "s"
